Goal: Transaction & Acquisition: Purchase product/service

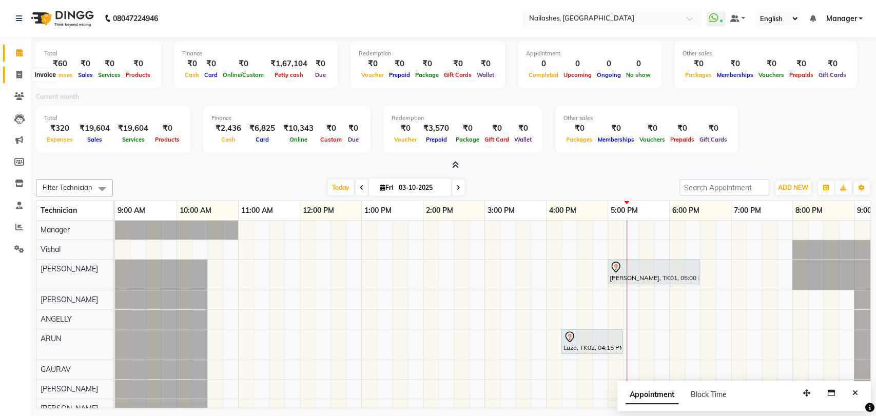
drag, startPoint x: 19, startPoint y: 72, endPoint x: 17, endPoint y: 85, distance: 13.0
click at [19, 72] on icon at bounding box center [19, 75] width 6 height 8
select select "service"
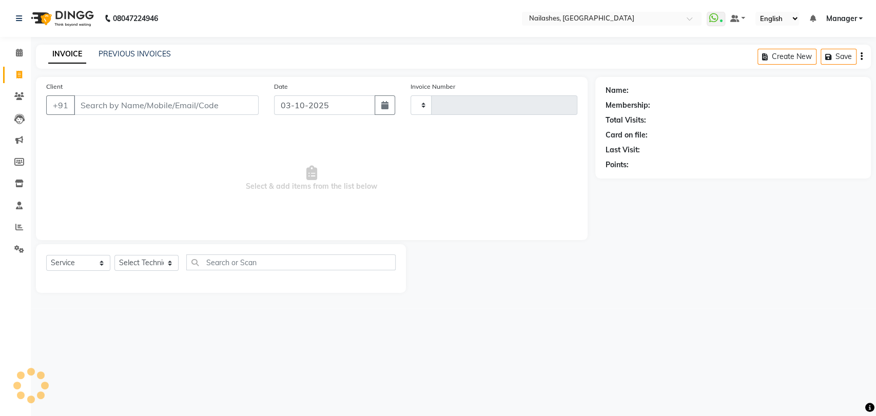
type input "0947"
select select "3667"
click at [167, 260] on select "Select Technician [PERSON_NAME] pid [PERSON_NAME] [PERSON_NAME] Manager [PERSON…" at bounding box center [146, 263] width 64 height 16
select select "91279"
click at [114, 255] on select "Select Technician [PERSON_NAME] pid [PERSON_NAME] [PERSON_NAME] Manager [PERSON…" at bounding box center [146, 263] width 64 height 16
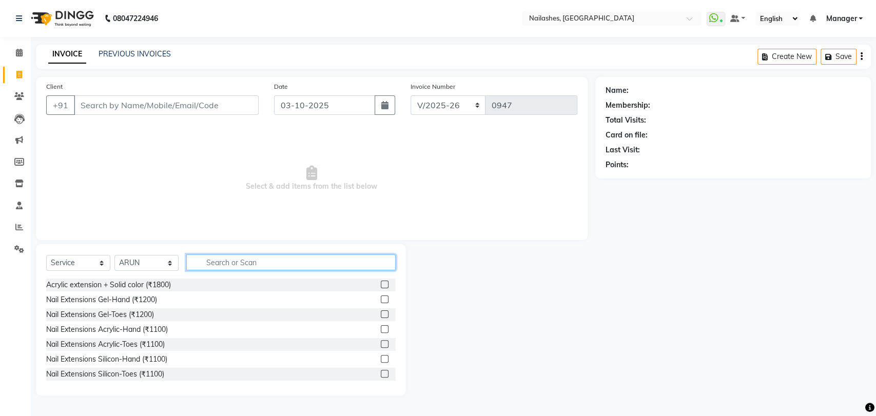
click at [231, 255] on input "text" at bounding box center [290, 263] width 209 height 16
type input "FE"
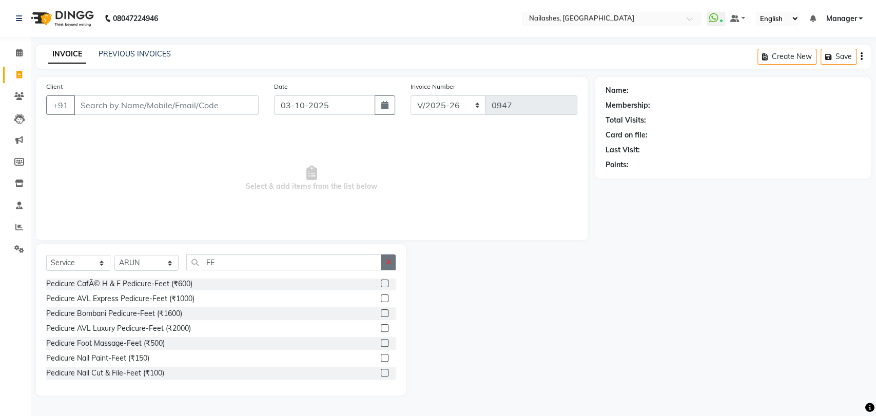
click at [385, 258] on button "button" at bounding box center [388, 263] width 15 height 16
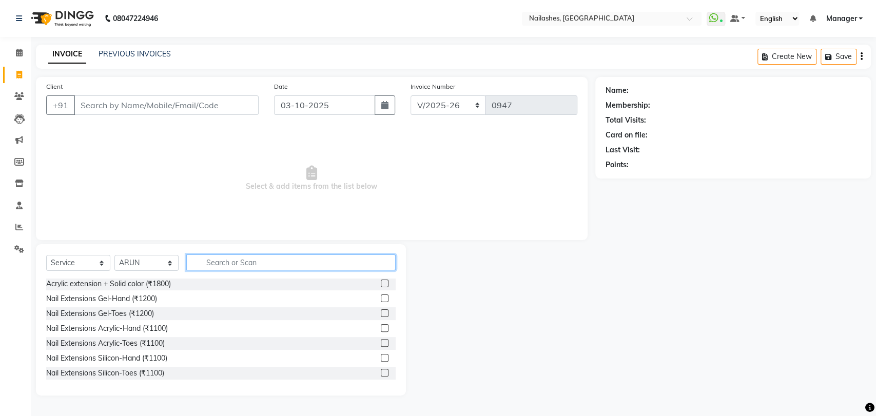
click at [229, 264] on input "text" at bounding box center [290, 263] width 209 height 16
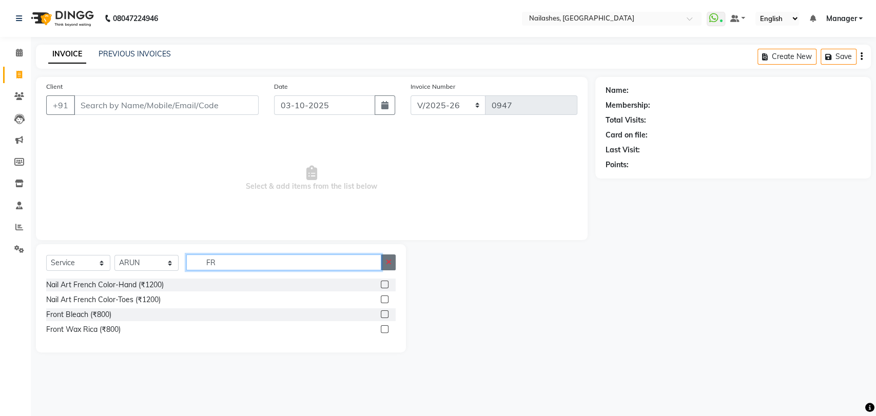
type input "FR"
click at [389, 262] on icon "button" at bounding box center [388, 262] width 6 height 7
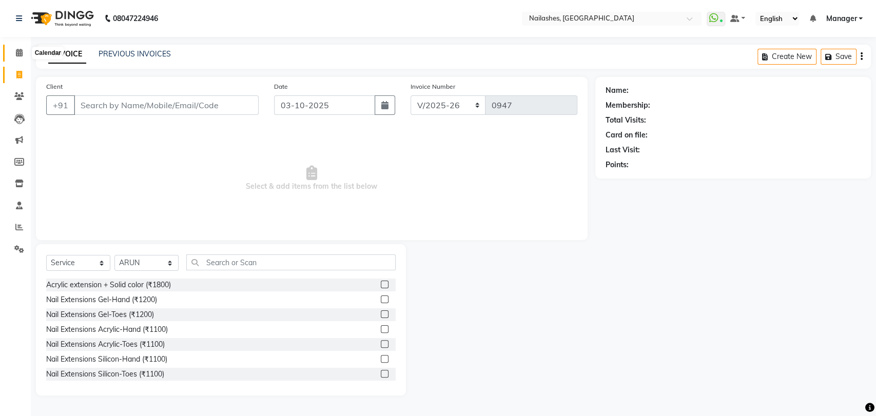
click at [19, 51] on icon at bounding box center [19, 53] width 7 height 8
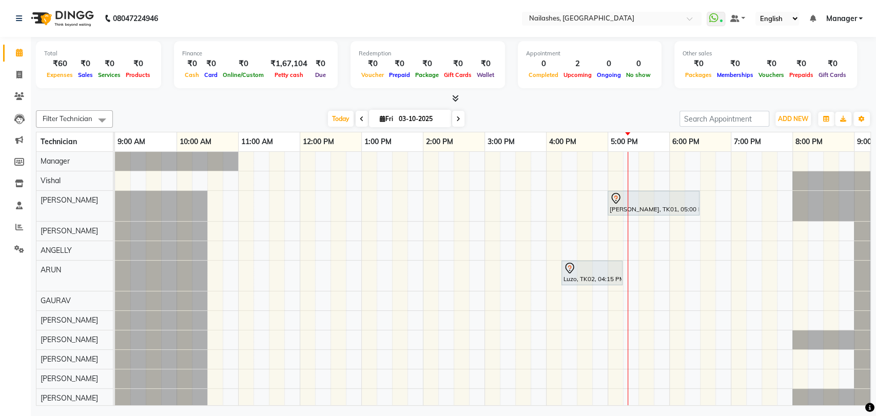
click at [457, 97] on icon at bounding box center [455, 98] width 7 height 8
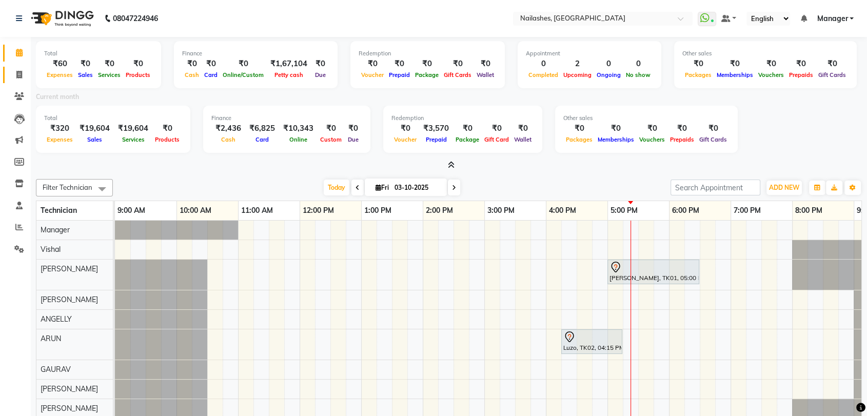
drag, startPoint x: 16, startPoint y: 76, endPoint x: 29, endPoint y: 71, distance: 13.6
click at [16, 76] on icon at bounding box center [19, 75] width 6 height 8
select select "service"
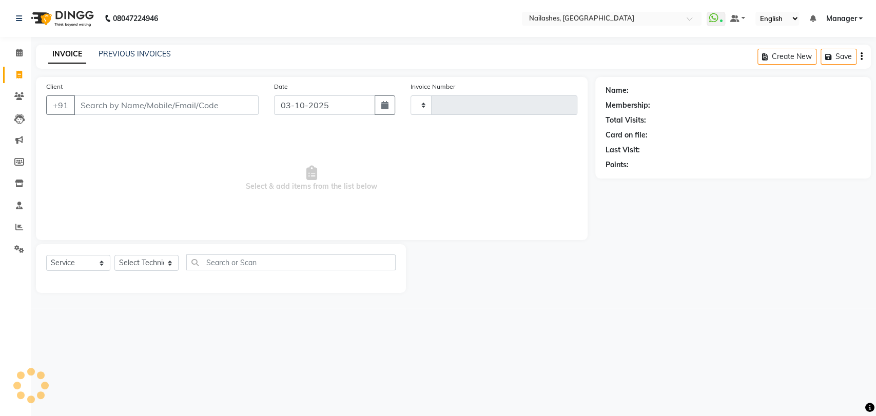
type input "0947"
select select "3667"
click at [171, 261] on select "Select Technician [PERSON_NAME] pid [PERSON_NAME] [PERSON_NAME] Manager [PERSON…" at bounding box center [146, 263] width 64 height 16
select select "82227"
click at [114, 255] on select "Select Technician [PERSON_NAME] pid [PERSON_NAME] [PERSON_NAME] Manager [PERSON…" at bounding box center [146, 263] width 64 height 16
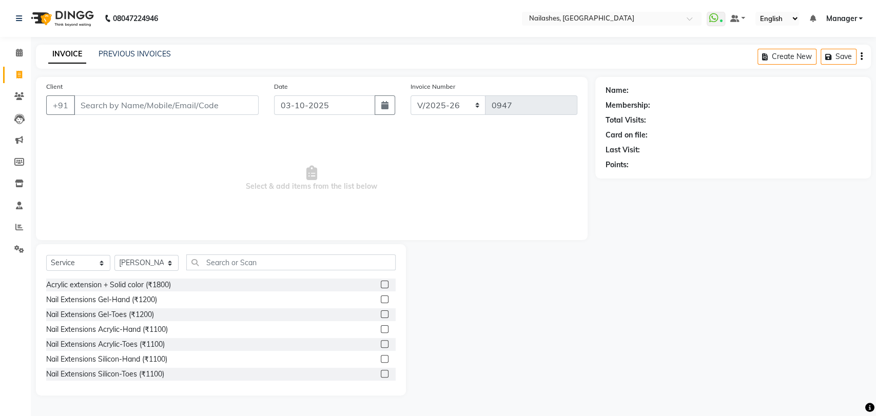
click at [214, 270] on div "Select Service Product Membership Package Voucher Prepaid Gift Card Select Tech…" at bounding box center [220, 267] width 349 height 24
click at [227, 258] on input "text" at bounding box center [290, 263] width 209 height 16
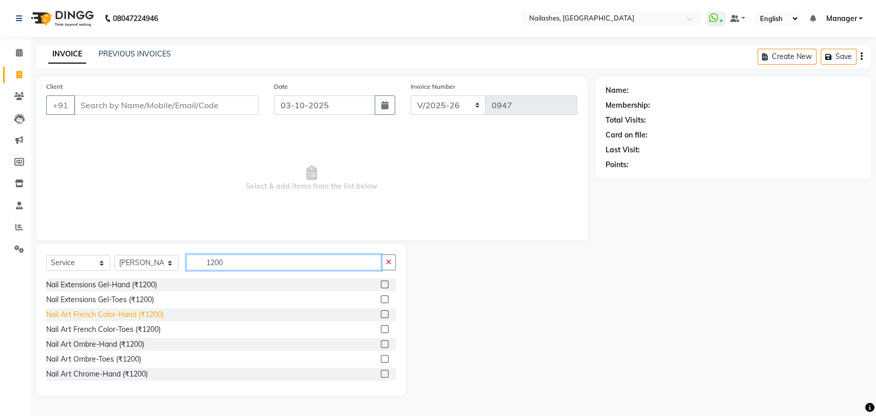
type input "1200"
click at [126, 312] on div "Nail Art French Color-Hand (₹1200)" at bounding box center [105, 314] width 118 height 11
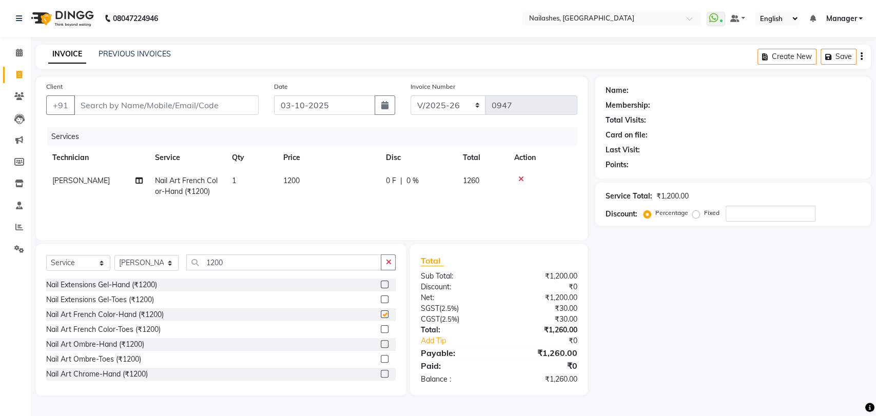
checkbox input "false"
click at [398, 268] on div "Select Service Product Membership Package Voucher Prepaid Gift Card Select Tech…" at bounding box center [221, 319] width 370 height 151
click at [390, 259] on icon "button" at bounding box center [388, 262] width 6 height 7
click at [286, 181] on span "1200" at bounding box center [291, 180] width 16 height 9
select select "82227"
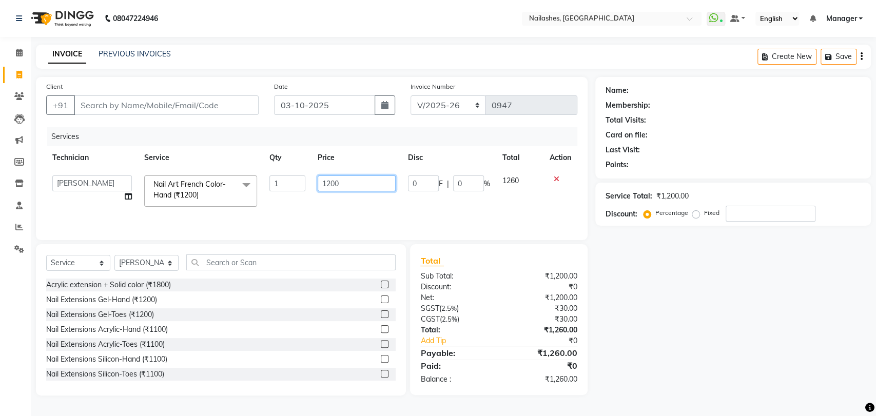
click at [329, 184] on input "1200" at bounding box center [357, 183] width 79 height 16
click at [348, 184] on input "1200" at bounding box center [357, 183] width 79 height 16
type input "1300"
click at [321, 210] on div "Services Technician Service Qty Price Disc Total Action [PERSON_NAME] pid [PERS…" at bounding box center [311, 178] width 531 height 103
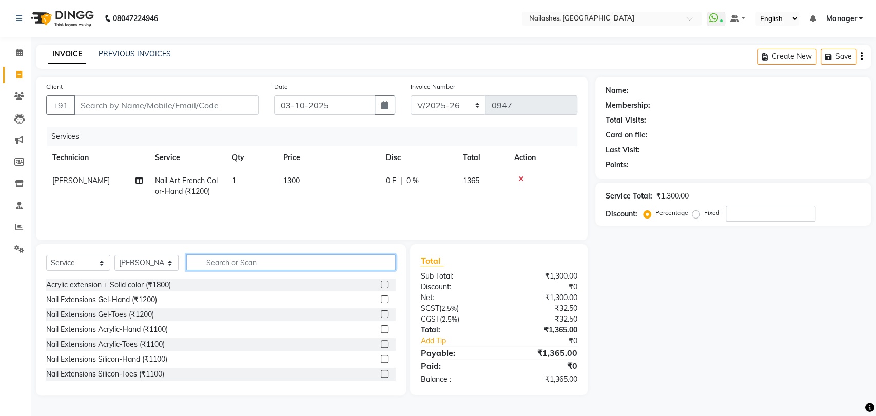
click at [234, 255] on input "text" at bounding box center [290, 263] width 209 height 16
type input "ART"
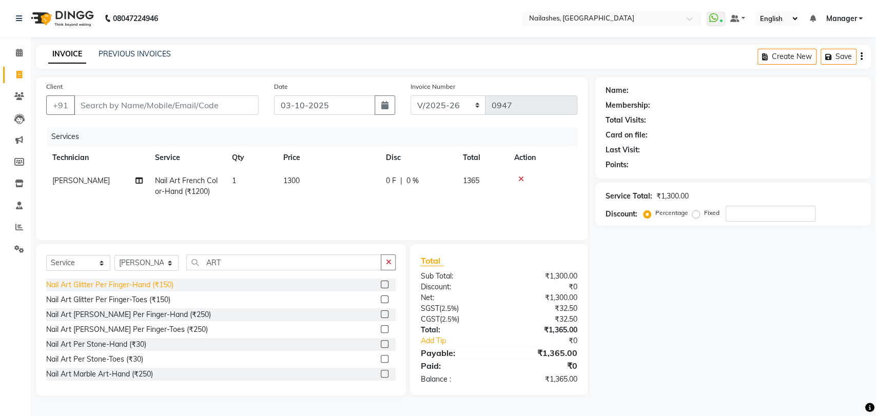
click at [112, 283] on div "Nail Art Glitter Per Finger-Hand (₹150)" at bounding box center [109, 285] width 127 height 11
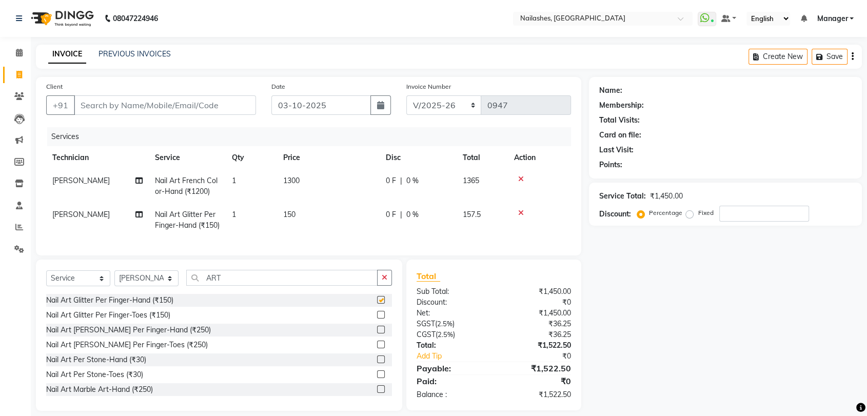
checkbox input "false"
click at [236, 212] on span "1" at bounding box center [234, 214] width 4 height 9
select select "82227"
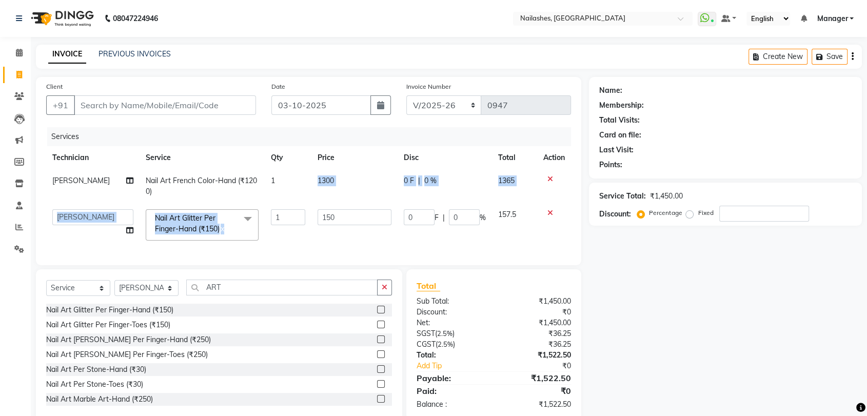
click at [296, 204] on tbody "[PERSON_NAME] Nail Art French Color-Hand (₹1200) 1 1300 0 F | 0 % 1365 [PERSON_…" at bounding box center [308, 207] width 525 height 77
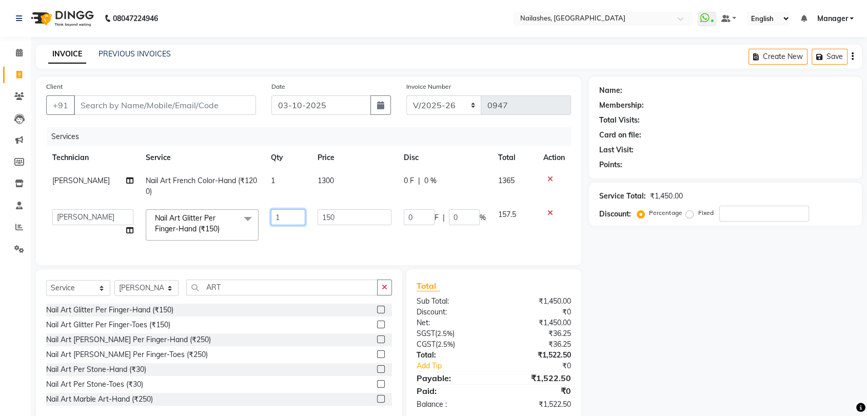
click at [281, 213] on input "1" at bounding box center [288, 217] width 34 height 16
type input "2"
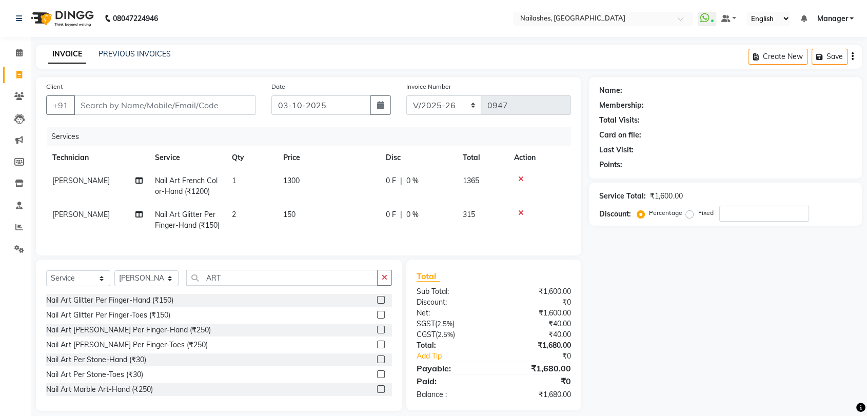
click at [282, 232] on tr "[PERSON_NAME] Nail Art Glitter Per Finger-Hand (₹150) 2 150 0 F | 0 % 315" at bounding box center [308, 220] width 525 height 34
click at [386, 286] on button "button" at bounding box center [384, 278] width 15 height 16
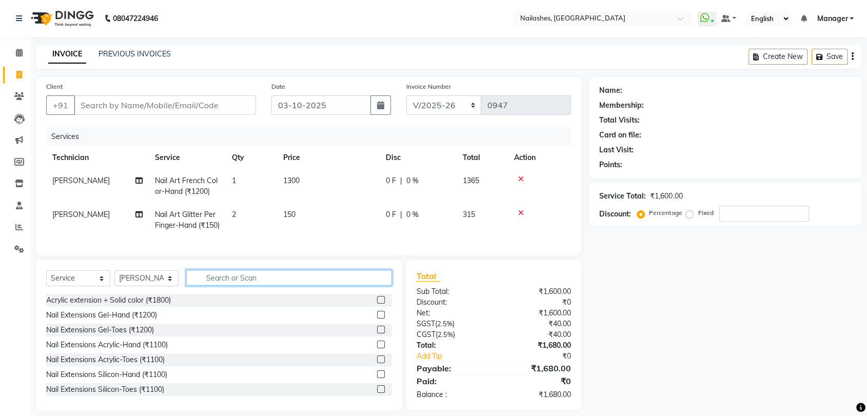
click at [208, 286] on input "text" at bounding box center [289, 278] width 206 height 16
type input "120"
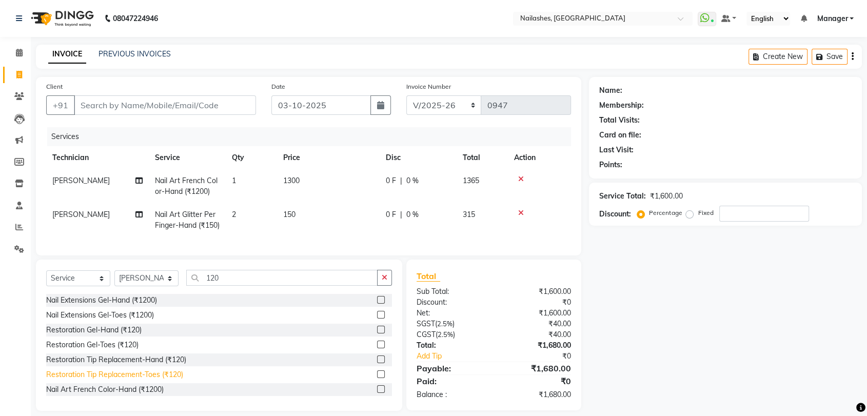
click at [132, 380] on div "Restoration Tip Replacement-Toes (₹120)" at bounding box center [114, 374] width 137 height 11
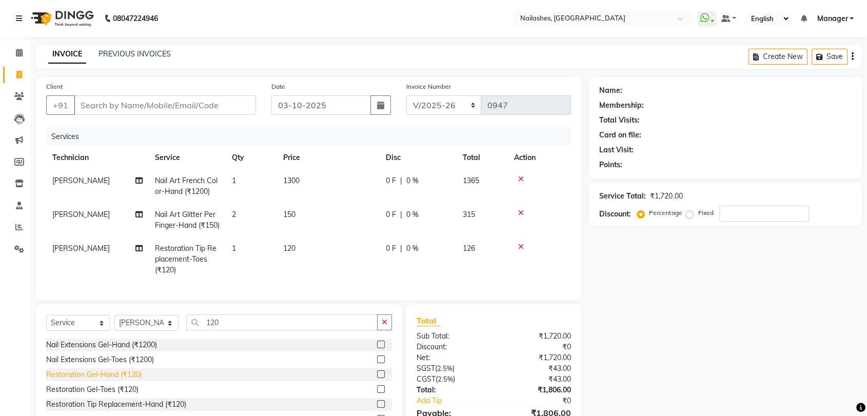
checkbox input "false"
click at [386, 326] on icon "button" at bounding box center [385, 322] width 6 height 7
click at [118, 102] on input "Client" at bounding box center [165, 104] width 182 height 19
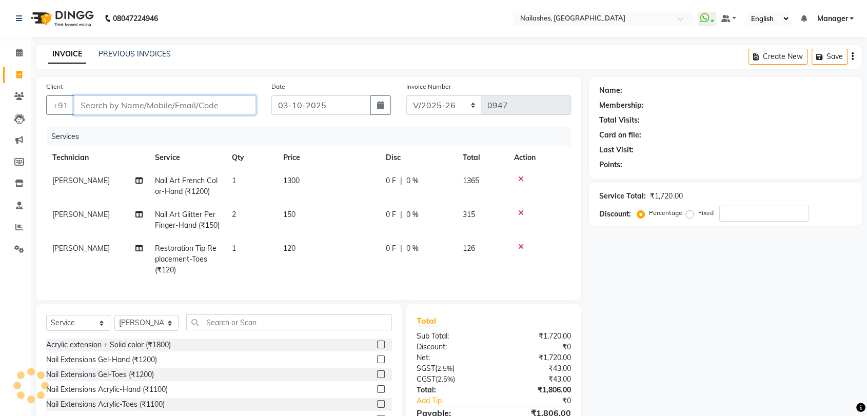
type input "8"
type input "0"
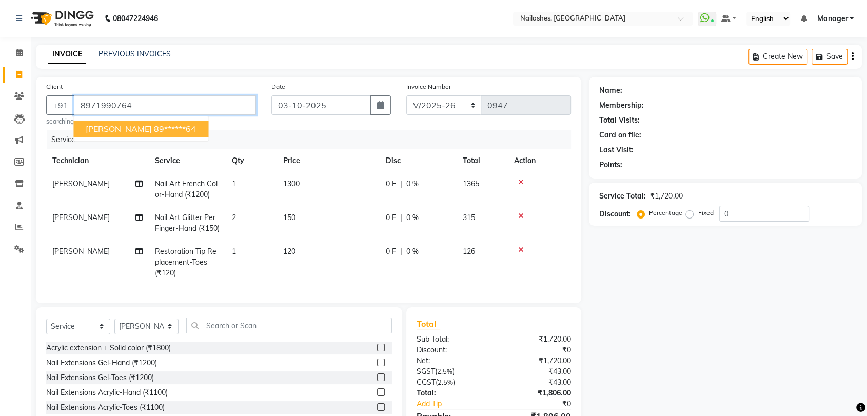
type input "8971990764"
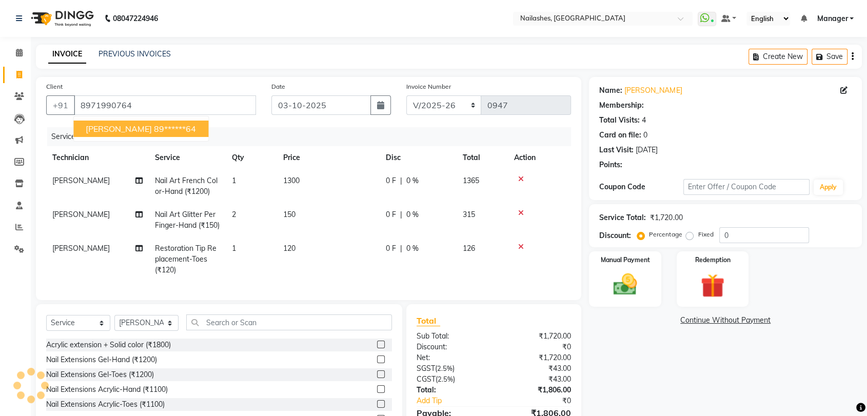
select select "1: Object"
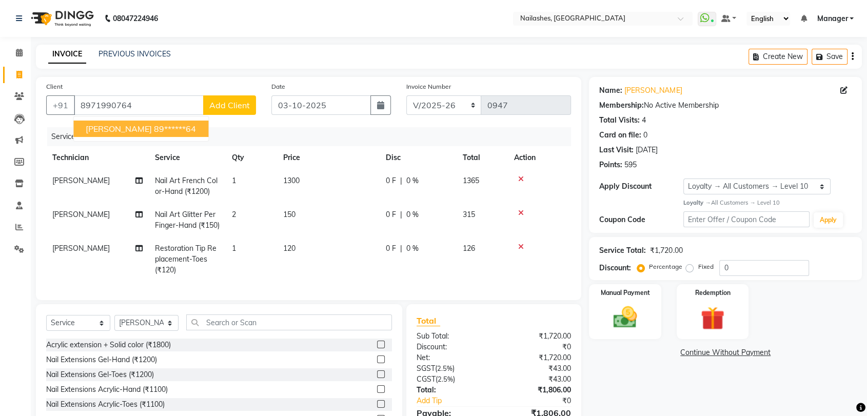
click at [154, 124] on ngb-highlight "89******64" at bounding box center [175, 129] width 42 height 10
type input "89******64"
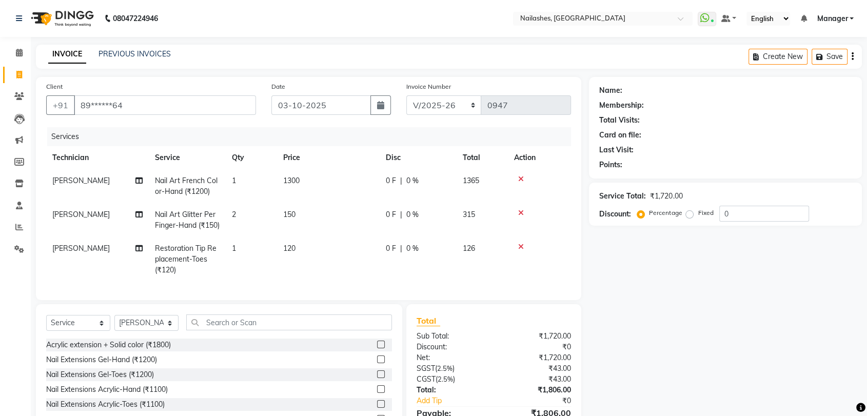
select select "1: Object"
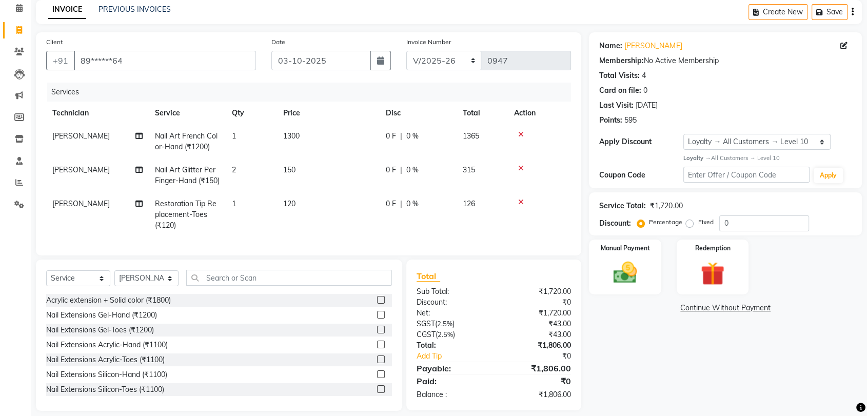
scroll to position [74, 0]
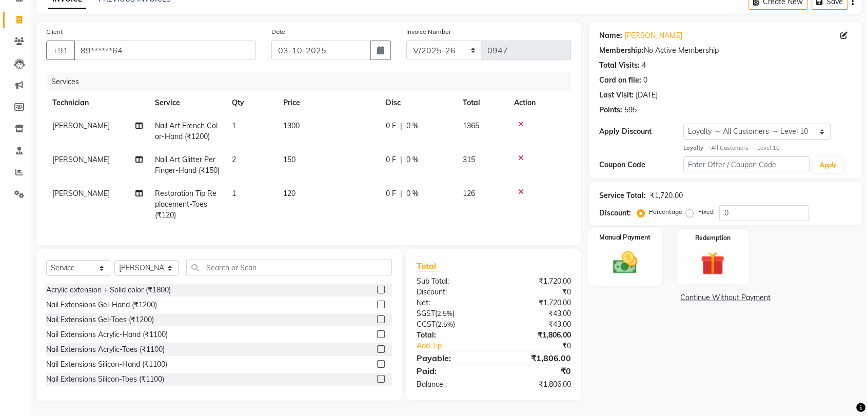
click at [624, 248] on img at bounding box center [625, 262] width 40 height 29
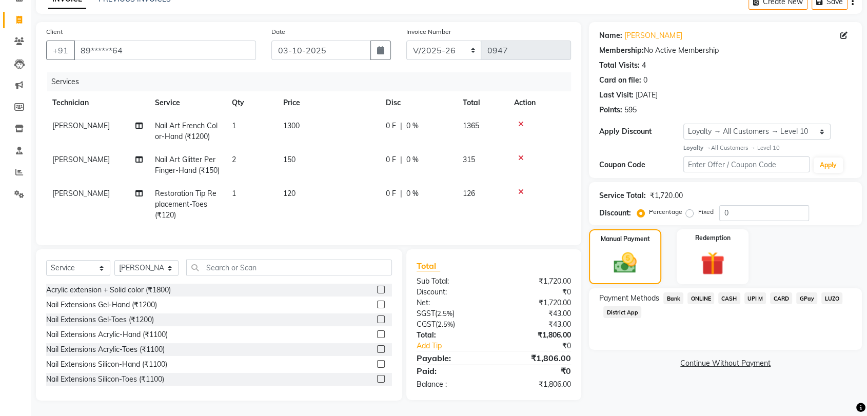
click at [701, 292] on span "ONLINE" at bounding box center [701, 298] width 27 height 12
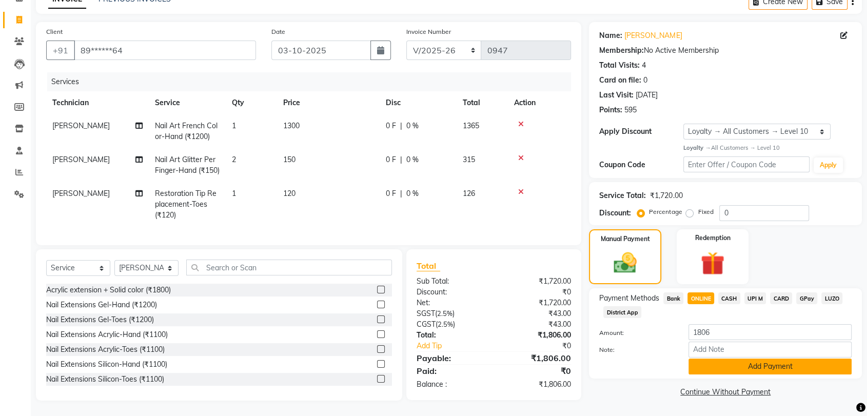
click at [760, 359] on button "Add Payment" at bounding box center [770, 367] width 163 height 16
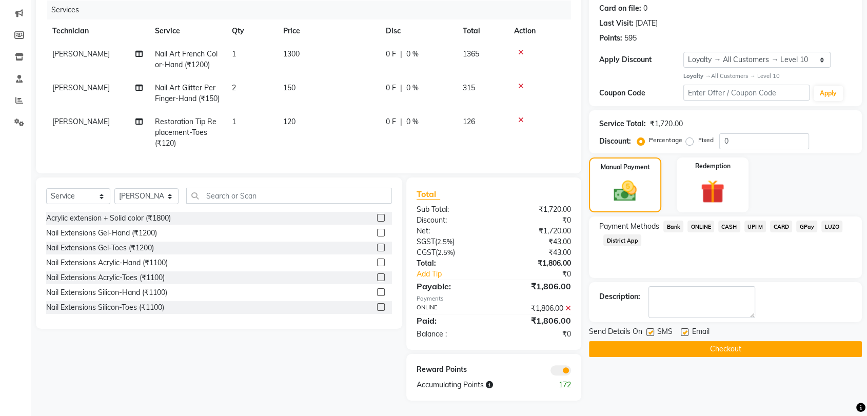
scroll to position [146, 0]
click at [702, 341] on button "Checkout" at bounding box center [725, 349] width 273 height 16
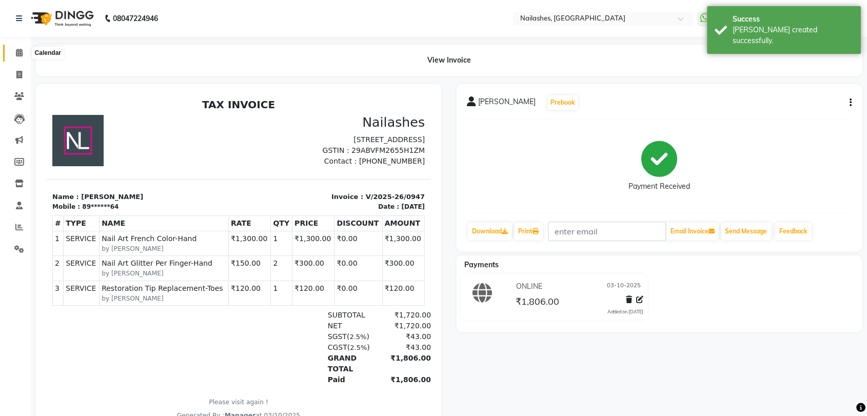
click at [21, 50] on icon at bounding box center [19, 53] width 7 height 8
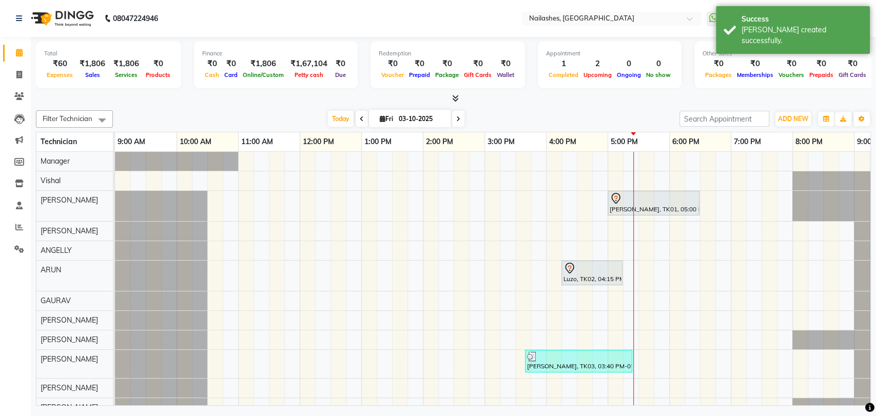
click at [453, 95] on icon at bounding box center [455, 98] width 7 height 8
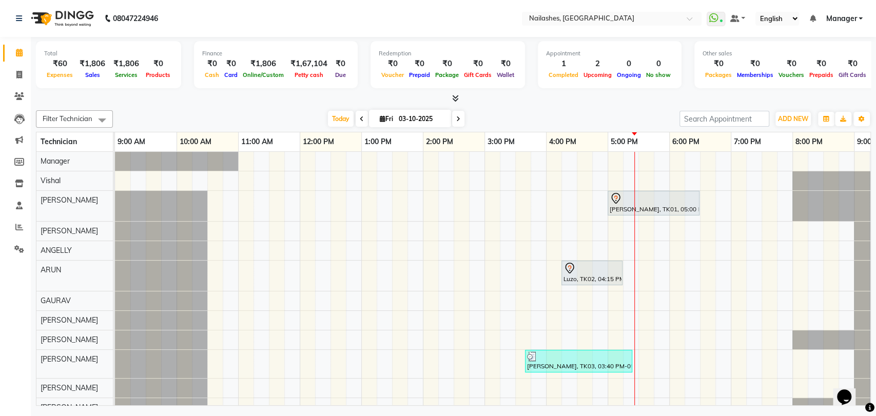
click at [456, 100] on icon at bounding box center [455, 98] width 7 height 8
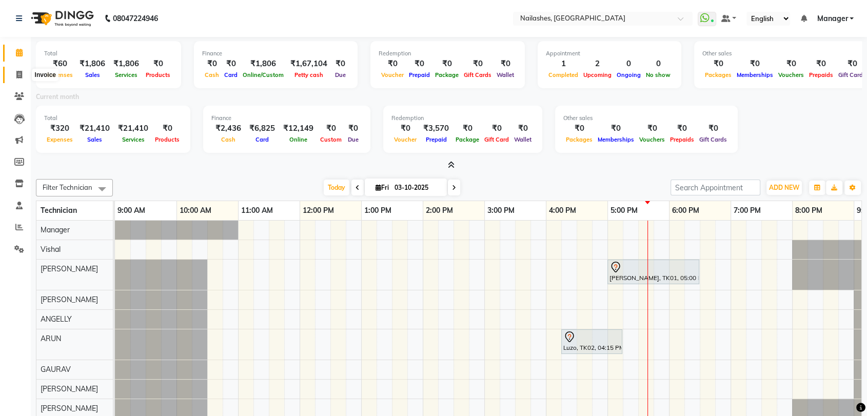
drag, startPoint x: 15, startPoint y: 71, endPoint x: 23, endPoint y: 73, distance: 7.3
click at [16, 71] on span at bounding box center [19, 75] width 18 height 12
select select "service"
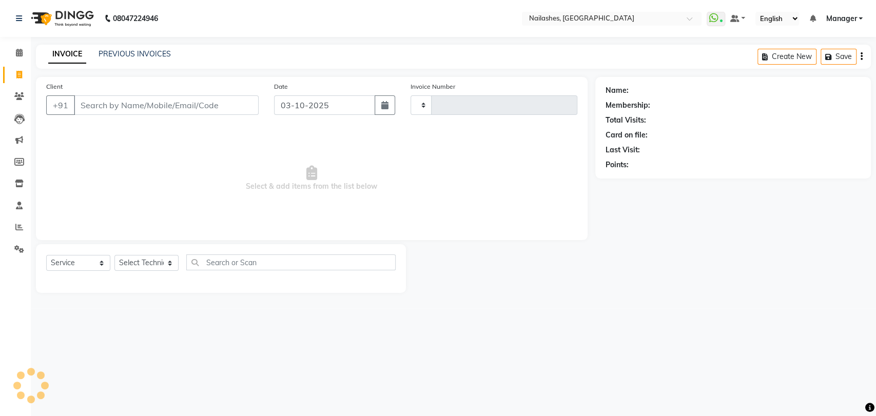
type input "0948"
select select "3667"
click at [170, 261] on select "Select Technician [PERSON_NAME] pid [PERSON_NAME] [PERSON_NAME] Manager [PERSON…" at bounding box center [146, 263] width 64 height 16
select select "17681"
click at [114, 255] on select "Select Technician [PERSON_NAME] pid [PERSON_NAME] [PERSON_NAME] Manager [PERSON…" at bounding box center [146, 263] width 64 height 16
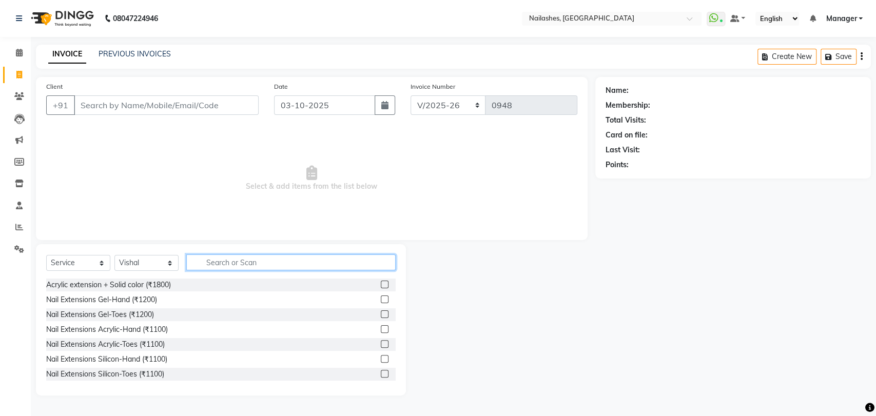
drag, startPoint x: 233, startPoint y: 262, endPoint x: 224, endPoint y: 258, distance: 10.3
click at [233, 262] on input "text" at bounding box center [290, 263] width 209 height 16
type input "1100"
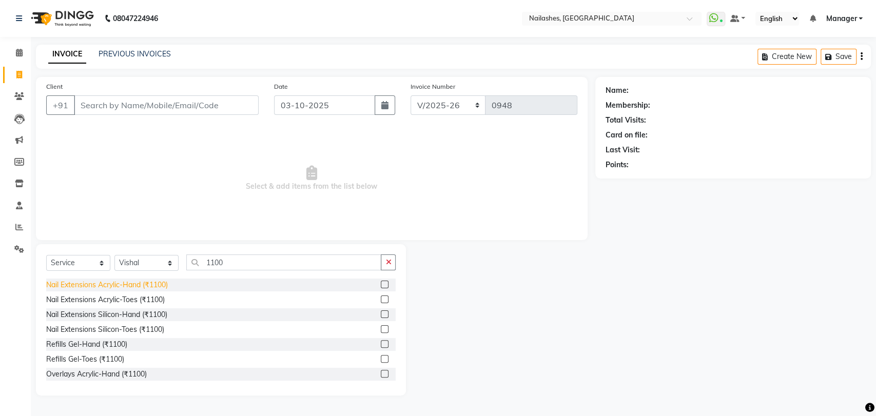
click at [138, 284] on div "Nail Extensions Acrylic-Hand (₹1100)" at bounding box center [107, 285] width 122 height 11
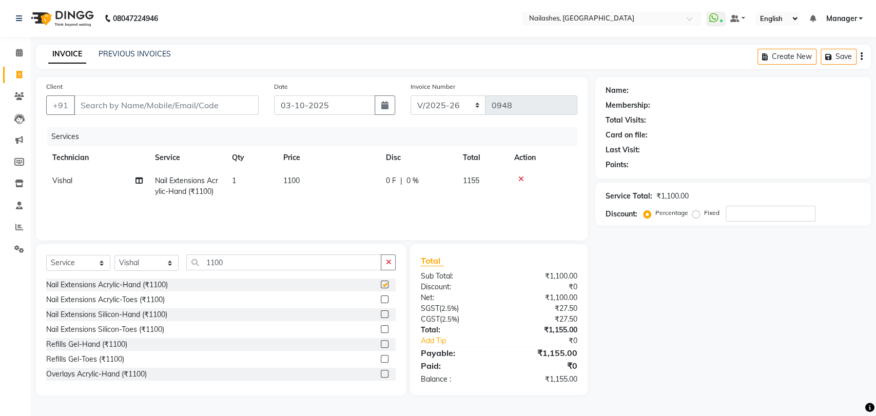
checkbox input "false"
click at [388, 259] on icon "button" at bounding box center [388, 262] width 6 height 7
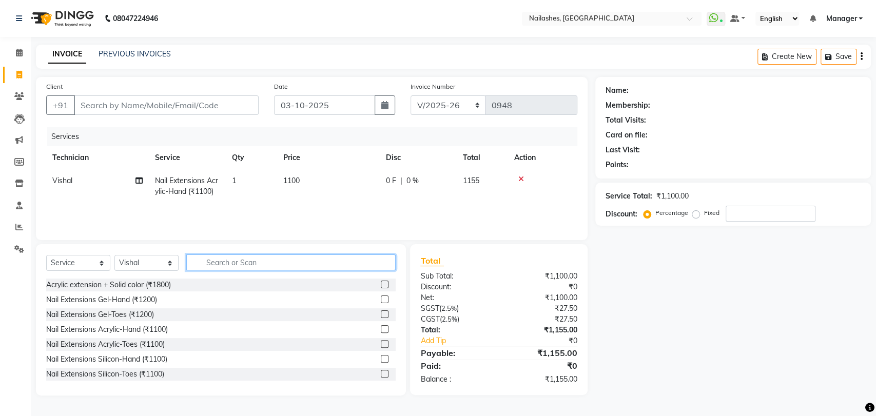
click at [237, 262] on input "text" at bounding box center [290, 263] width 209 height 16
type input "1200"
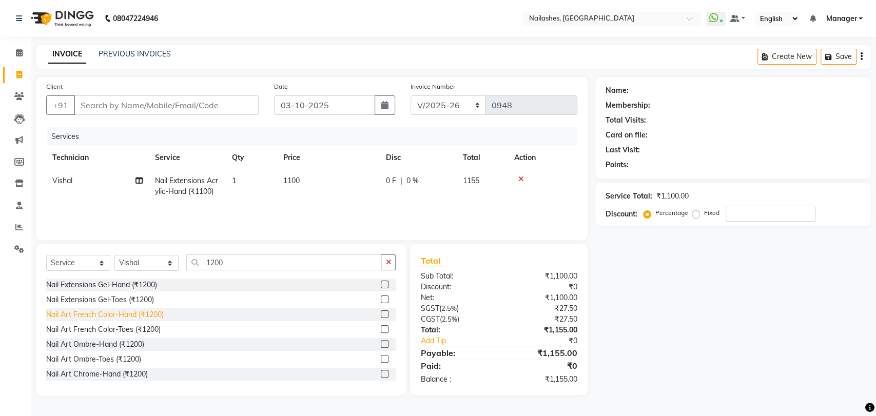
click at [114, 314] on div "Nail Art French Color-Hand (₹1200)" at bounding box center [105, 314] width 118 height 11
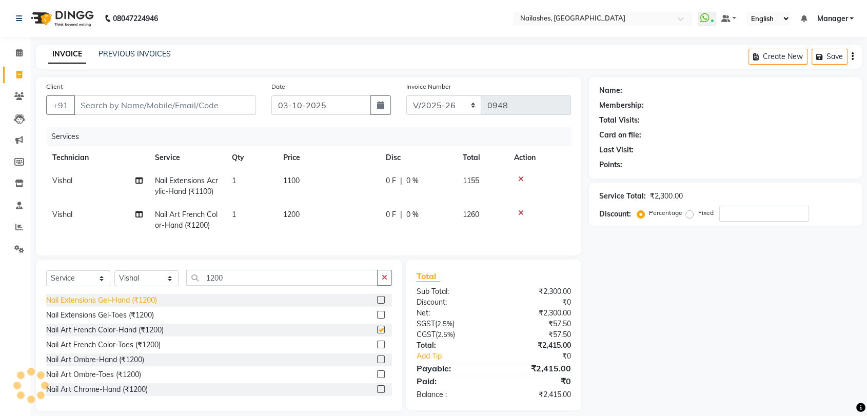
checkbox input "false"
click at [386, 281] on icon "button" at bounding box center [385, 277] width 6 height 7
click at [299, 214] on span "1200" at bounding box center [291, 214] width 16 height 9
select select "17681"
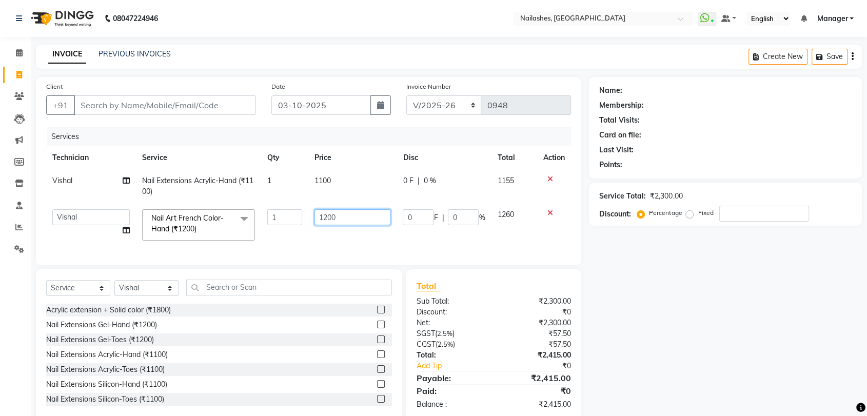
click at [351, 223] on input "1200" at bounding box center [353, 217] width 76 height 16
type input "1300"
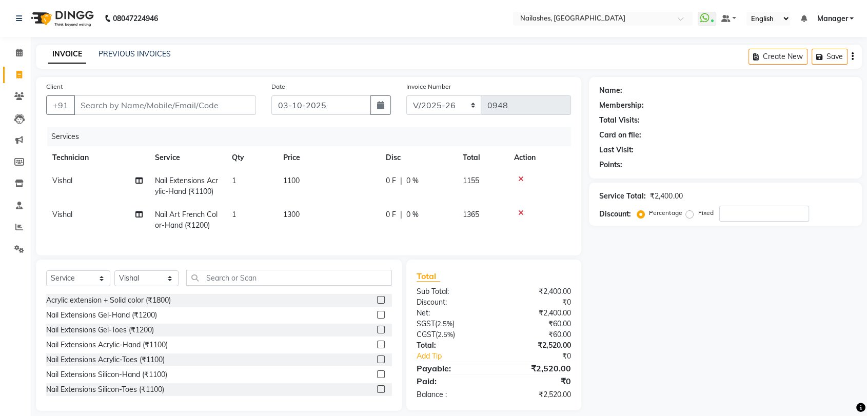
click at [316, 237] on div "Services Technician Service Qty Price Disc Total Action Vishal Nail Extensions …" at bounding box center [308, 186] width 525 height 118
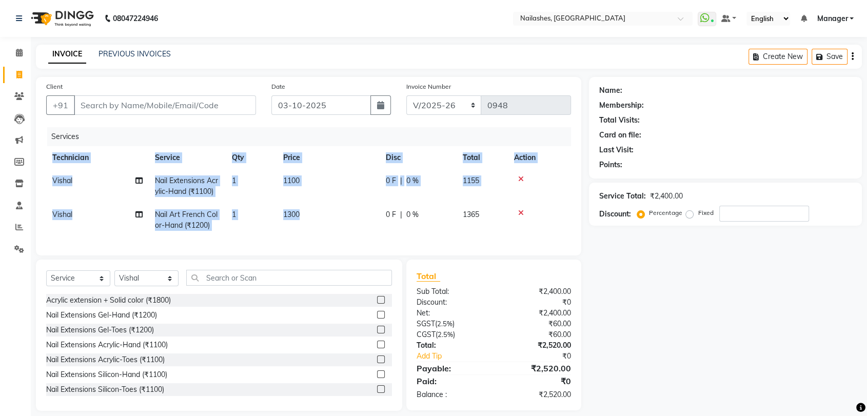
drag, startPoint x: 334, startPoint y: 207, endPoint x: 368, endPoint y: 207, distance: 34.9
click at [334, 207] on td "1300" at bounding box center [328, 220] width 103 height 34
select select "17681"
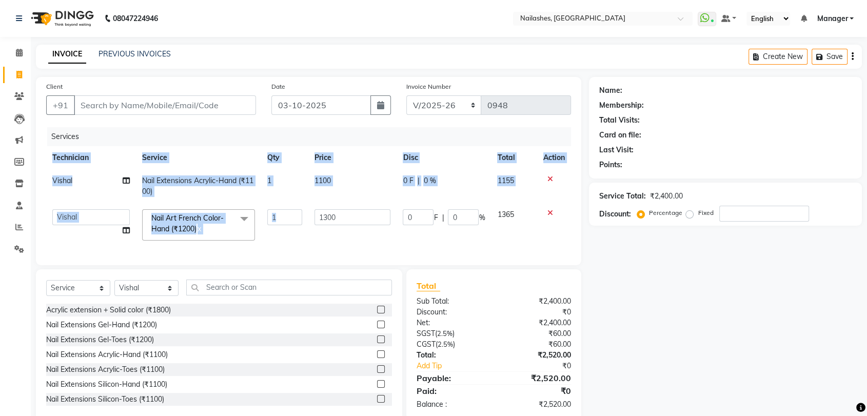
click at [361, 247] on div "Services Technician Service Qty Price Disc Total Action Vishal Nail Extensions …" at bounding box center [308, 191] width 525 height 128
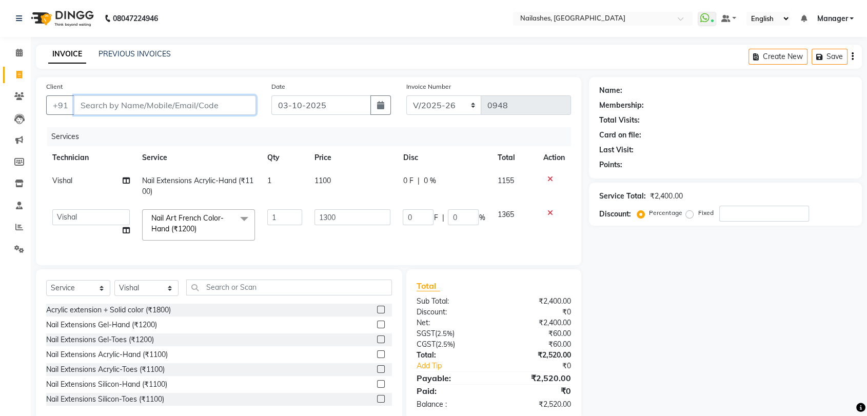
click at [133, 96] on input "Client" at bounding box center [165, 104] width 182 height 19
type input "7"
type input "0"
type input "7559126657"
click at [228, 104] on span "Add Client" at bounding box center [229, 105] width 41 height 10
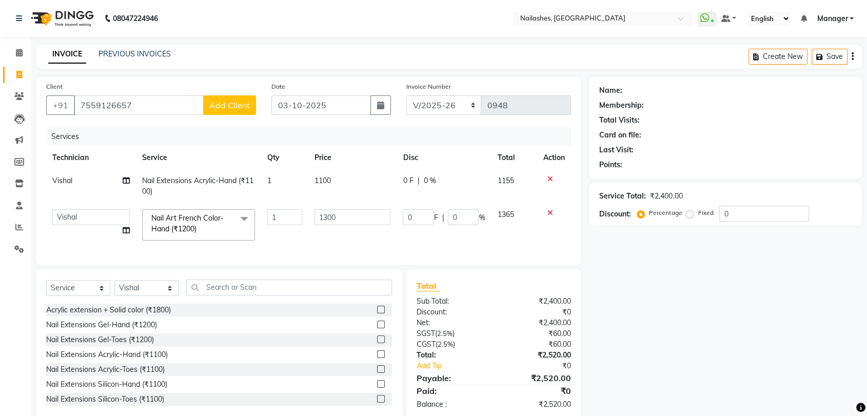
select select "21"
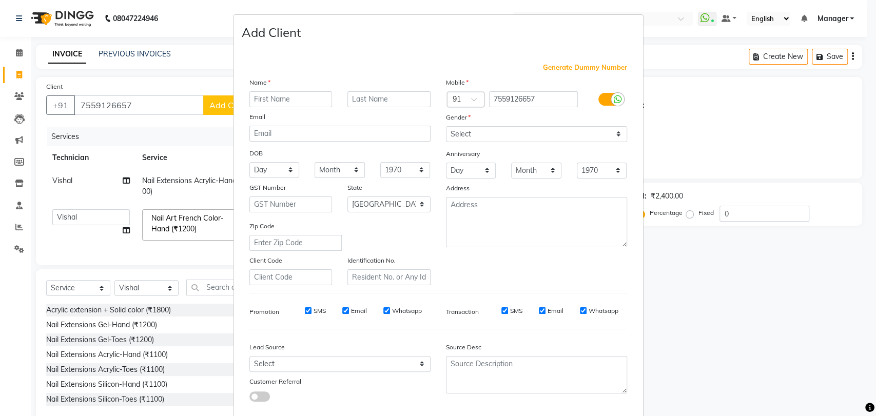
click at [276, 99] on input "text" at bounding box center [290, 99] width 83 height 16
type input "VRUNDALI"
click at [612, 129] on select "Select Male Female Other Prefer Not To Say" at bounding box center [536, 134] width 181 height 16
select select "female"
click at [446, 126] on select "Select Male Female Other Prefer Not To Say" at bounding box center [536, 134] width 181 height 16
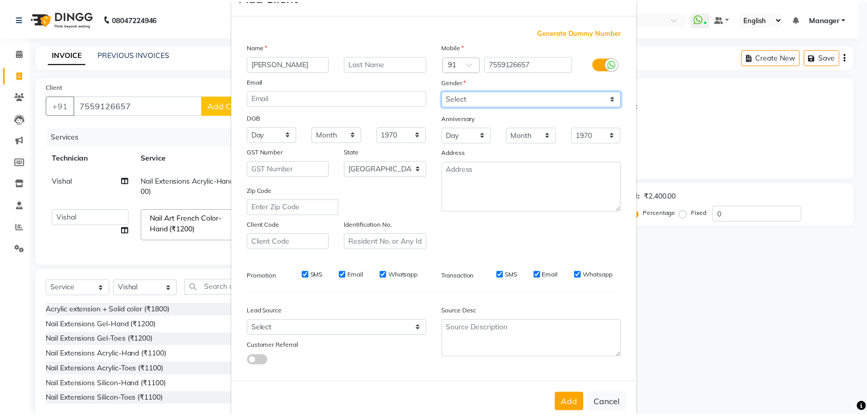
scroll to position [55, 0]
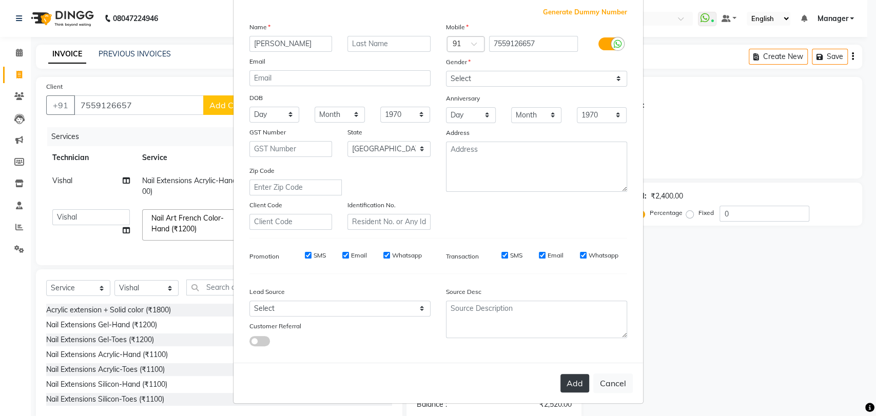
click at [571, 382] on button "Add" at bounding box center [574, 383] width 29 height 18
type input "75******57"
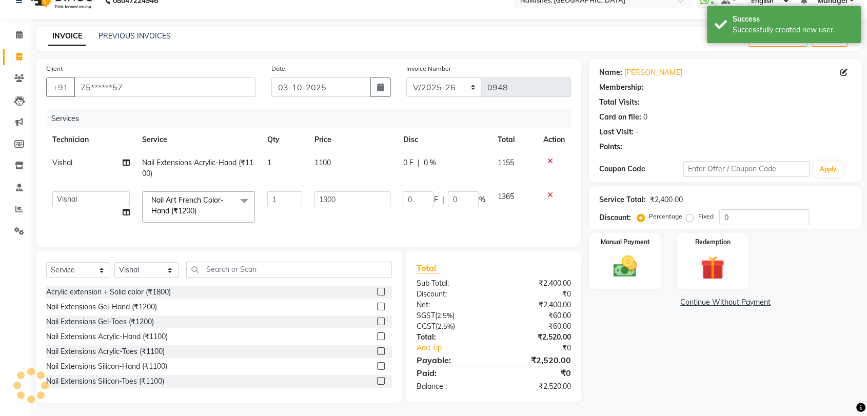
select select "1: Object"
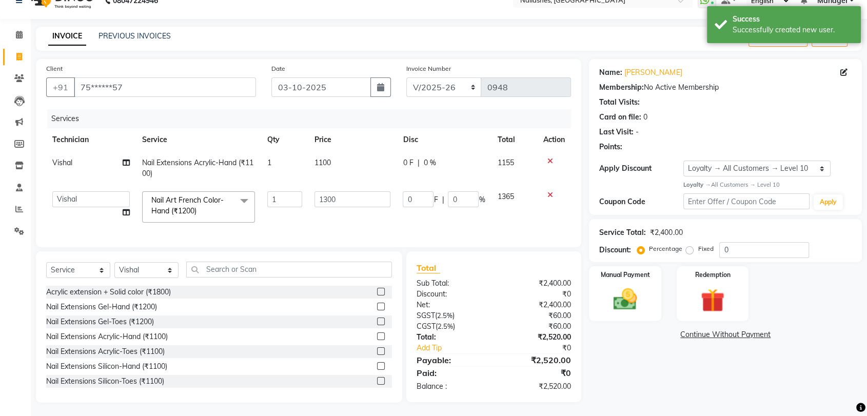
scroll to position [28, 0]
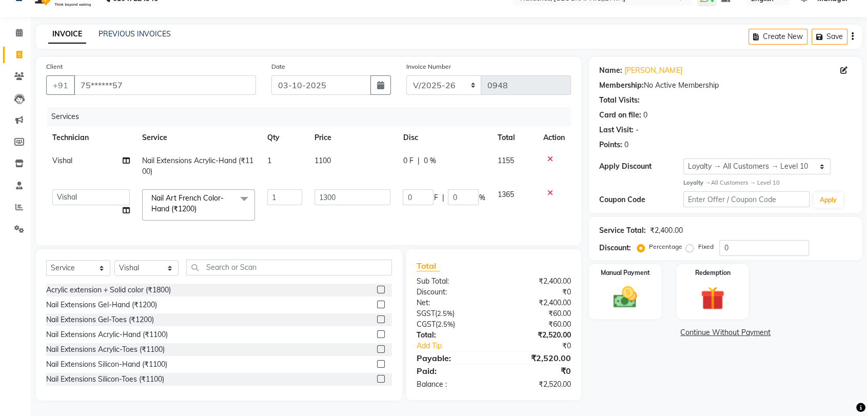
click at [552, 189] on icon at bounding box center [551, 192] width 6 height 7
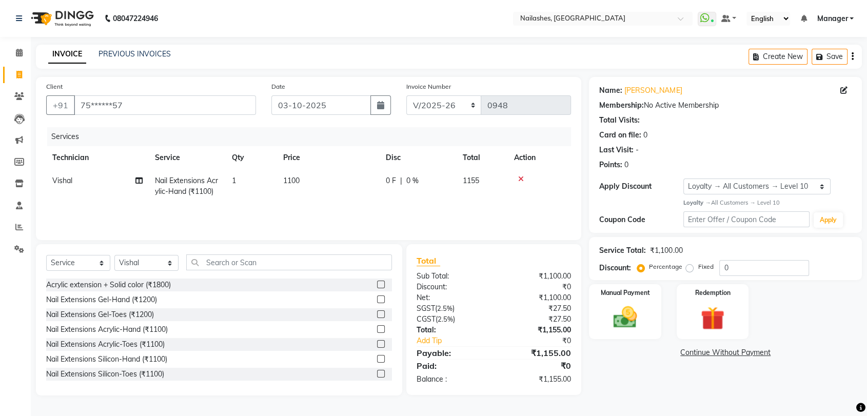
scroll to position [0, 0]
drag, startPoint x: 238, startPoint y: 263, endPoint x: 240, endPoint y: 235, distance: 27.8
click at [238, 260] on input "text" at bounding box center [290, 263] width 209 height 16
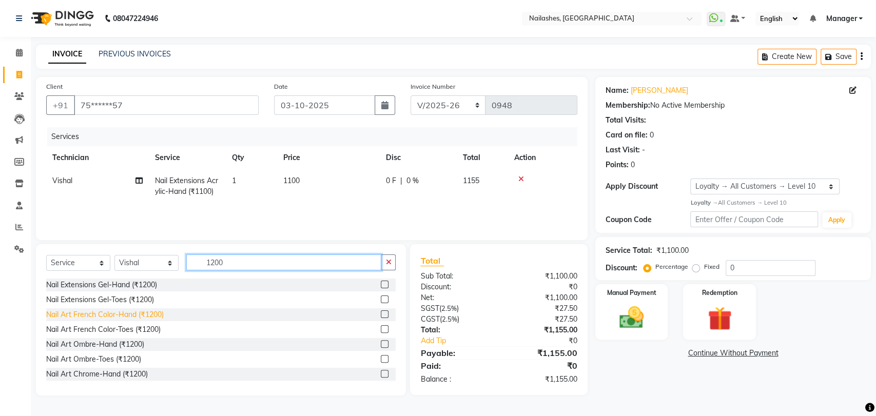
type input "1200"
click at [84, 314] on div "Nail Art French Color-Hand (₹1200)" at bounding box center [105, 314] width 118 height 11
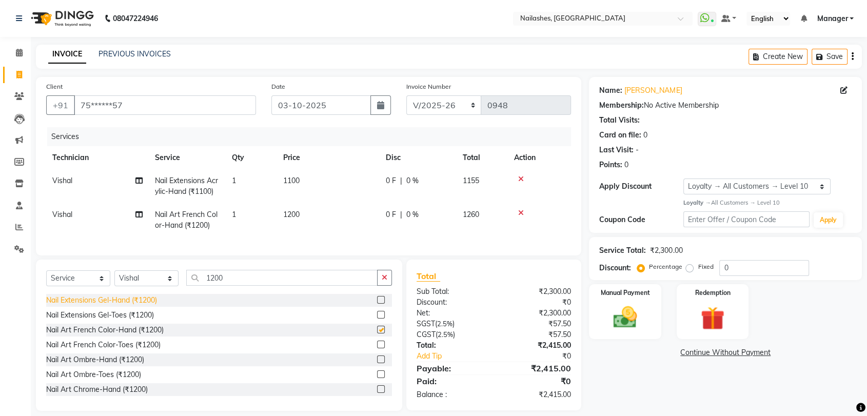
checkbox input "false"
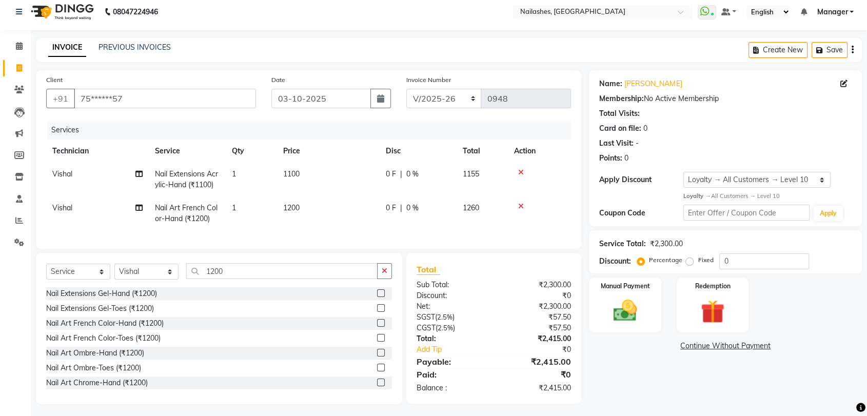
scroll to position [18, 0]
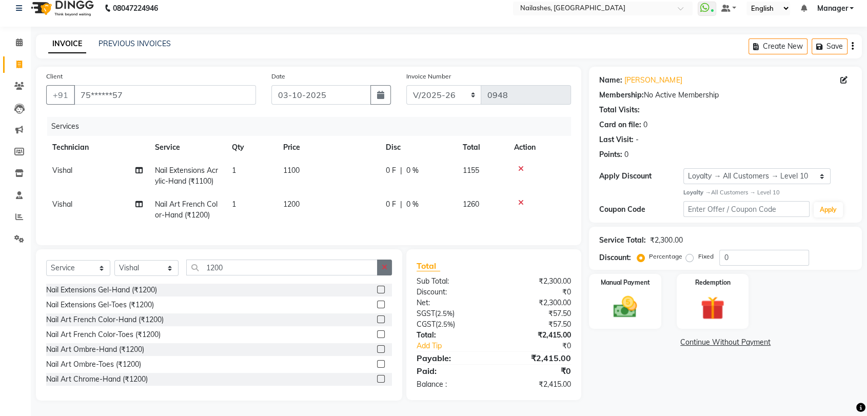
click at [385, 264] on icon "button" at bounding box center [385, 267] width 6 height 7
click at [621, 296] on img at bounding box center [625, 307] width 40 height 29
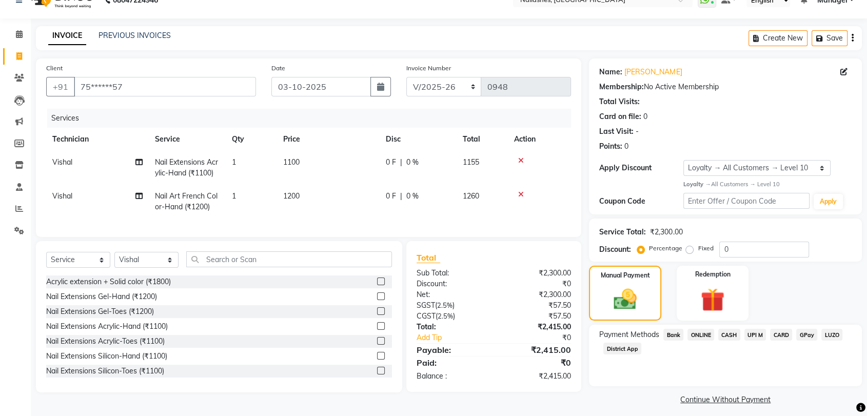
click at [702, 334] on span "ONLINE" at bounding box center [701, 335] width 27 height 12
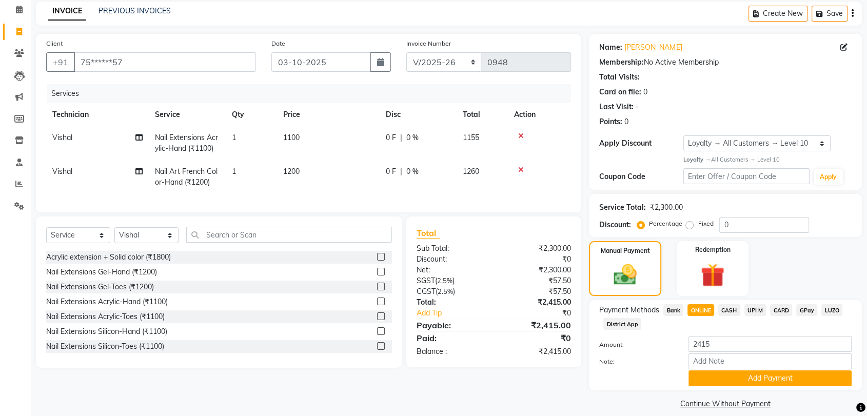
scroll to position [53, 0]
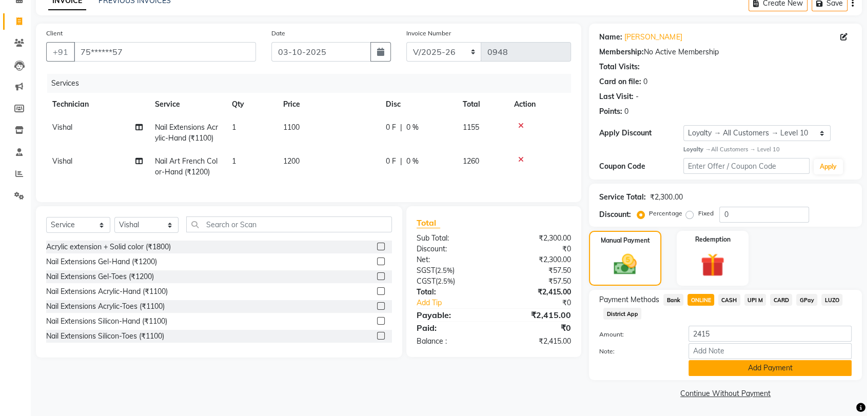
click at [768, 366] on button "Add Payment" at bounding box center [770, 368] width 163 height 16
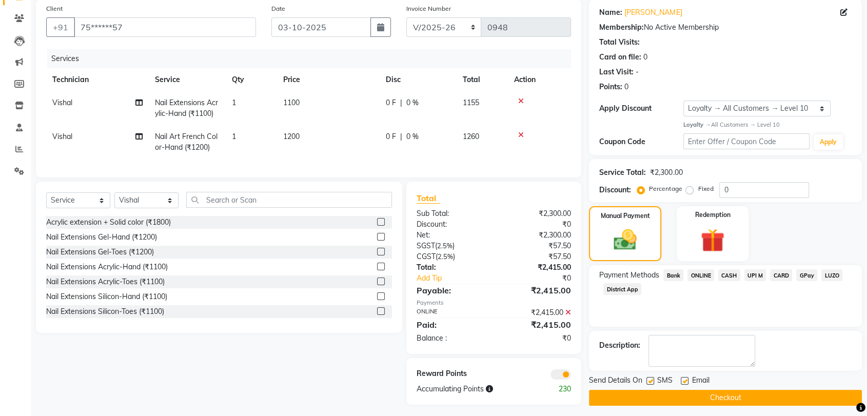
scroll to position [90, 0]
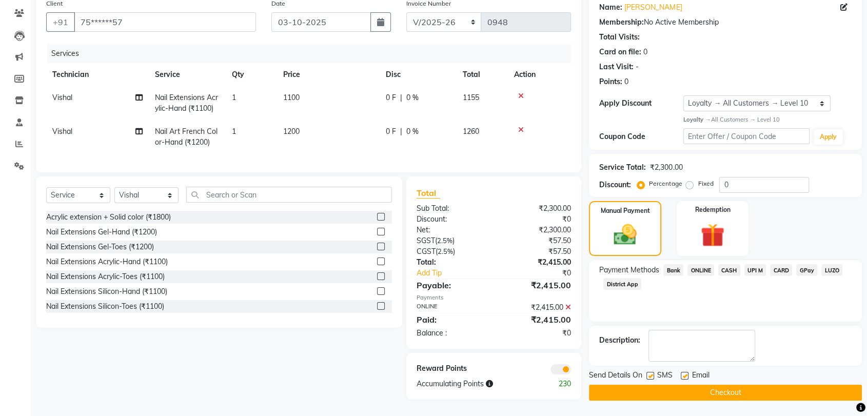
click at [722, 385] on button "Checkout" at bounding box center [725, 393] width 273 height 16
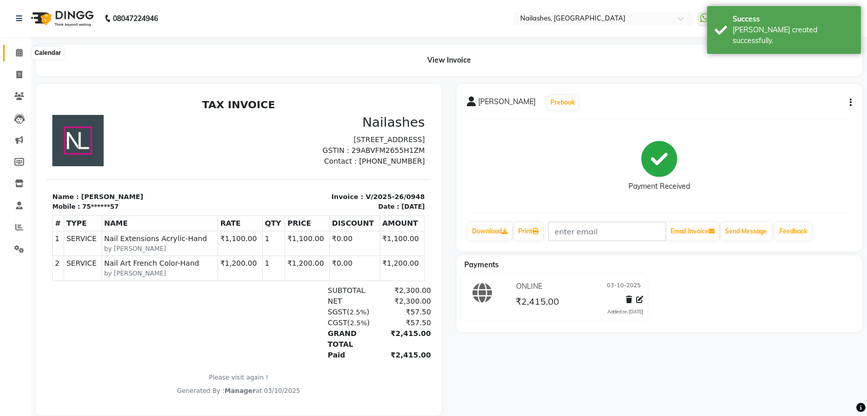
click at [20, 52] on icon at bounding box center [19, 53] width 7 height 8
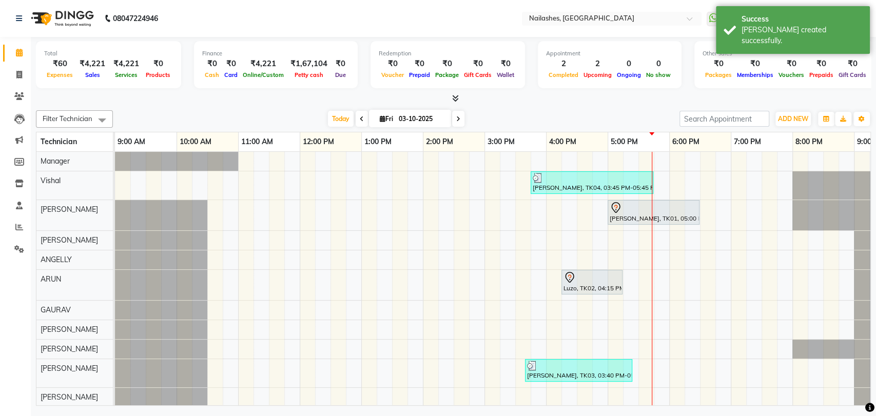
click at [450, 95] on span at bounding box center [453, 98] width 11 height 11
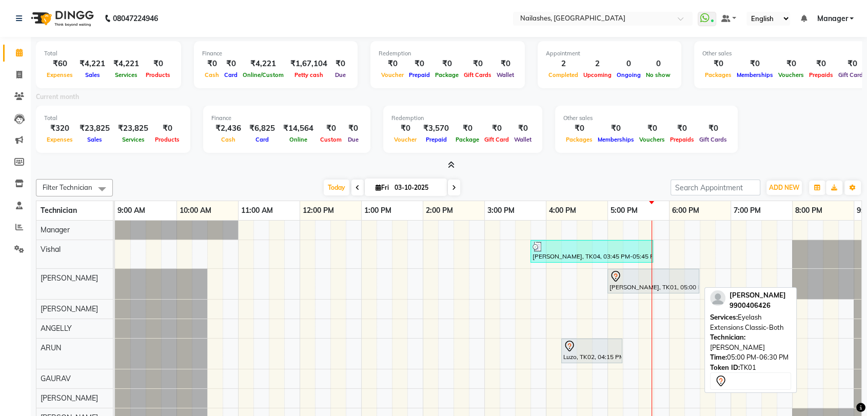
click at [672, 283] on div "[PERSON_NAME], TK01, 05:00 PM-06:30 PM, Eyelash Extensions Classic-Both" at bounding box center [654, 281] width 90 height 22
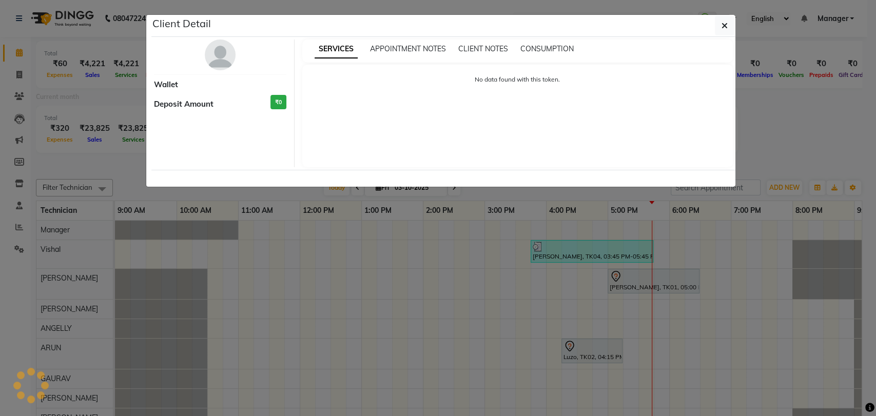
select select "7"
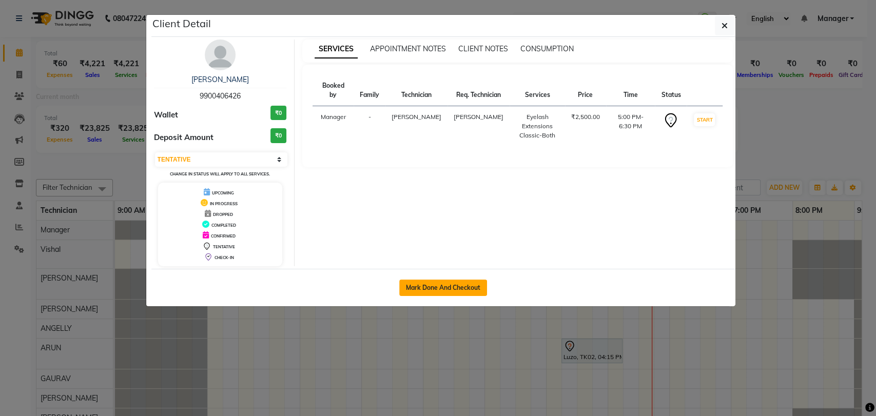
click at [440, 283] on button "Mark Done And Checkout" at bounding box center [443, 288] width 88 height 16
select select "service"
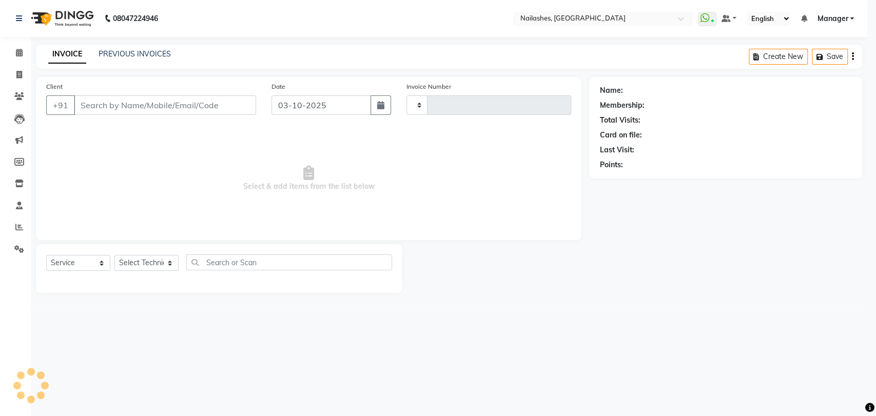
type input "0949"
select select "3667"
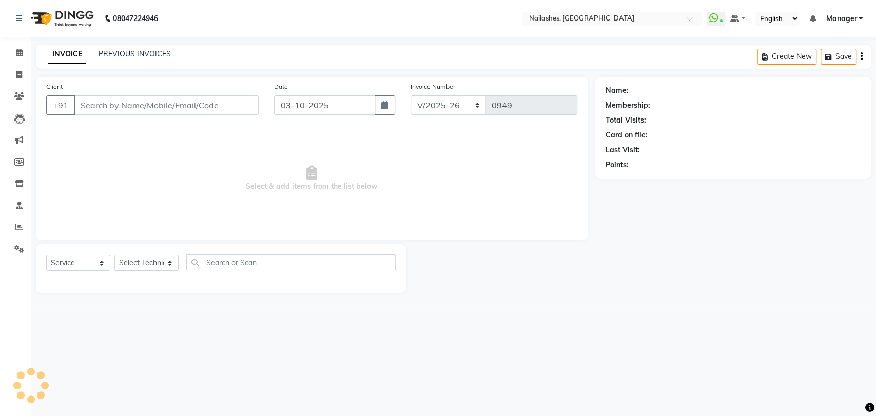
type input "99******26"
select select "61884"
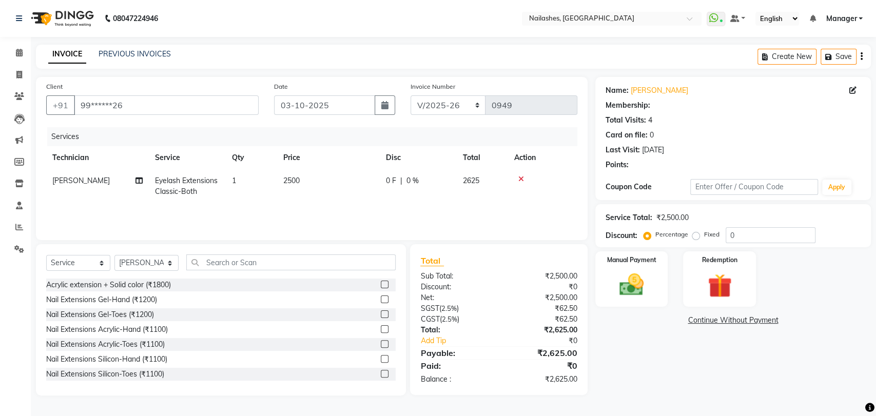
select select "1: Object"
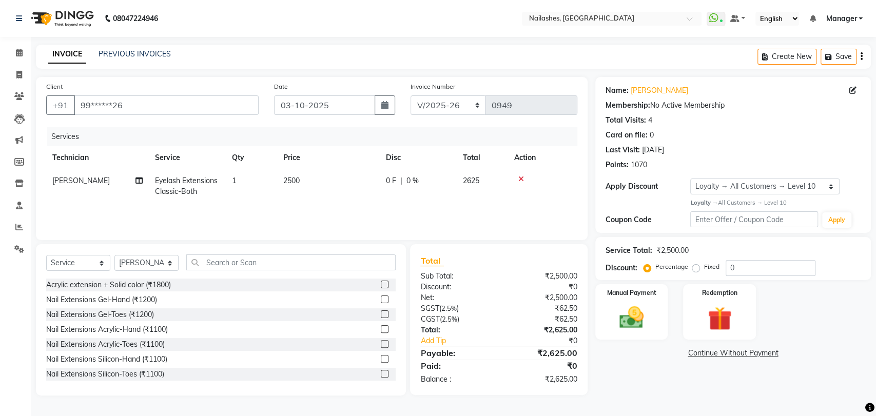
drag, startPoint x: 549, startPoint y: 367, endPoint x: 333, endPoint y: 237, distance: 252.7
click at [333, 237] on div "Client +91 99******26 Date 03-10-2025 Invoice Number BTH/2025-26 RED/2025-26 V/…" at bounding box center [312, 158] width 552 height 163
click at [628, 319] on img at bounding box center [631, 317] width 41 height 29
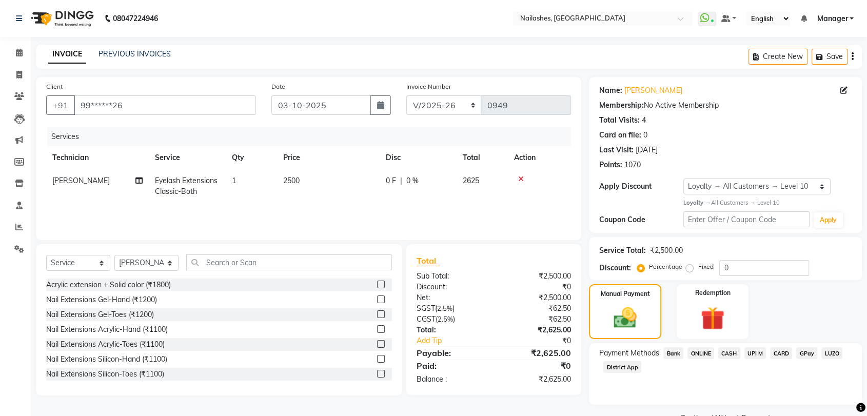
click at [704, 350] on span "ONLINE" at bounding box center [701, 353] width 27 height 12
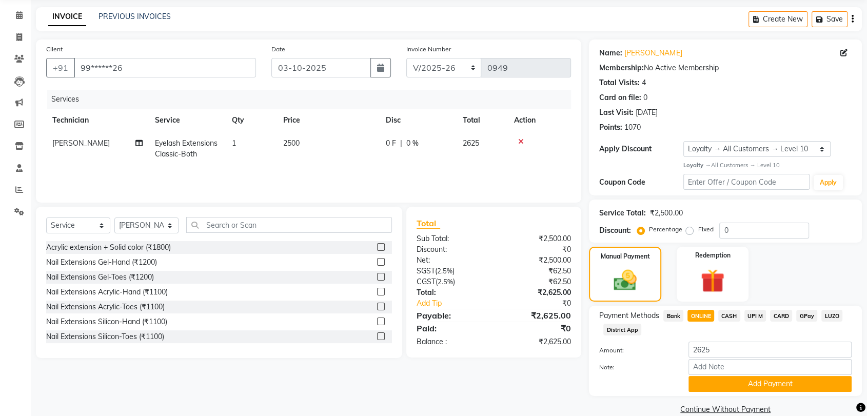
scroll to position [53, 0]
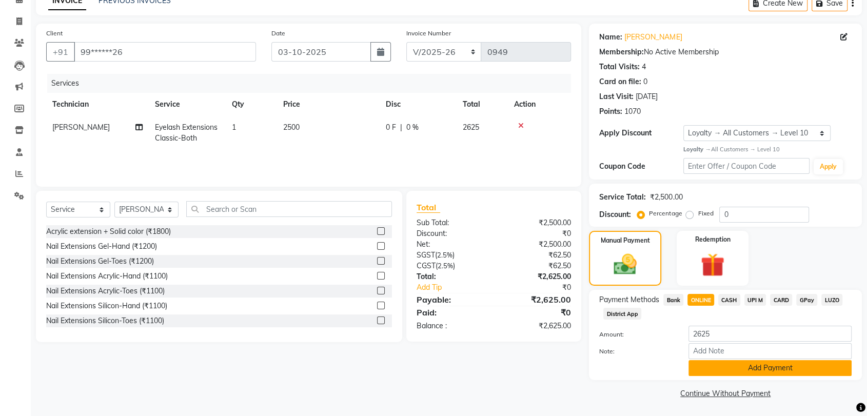
click at [768, 363] on button "Add Payment" at bounding box center [770, 368] width 163 height 16
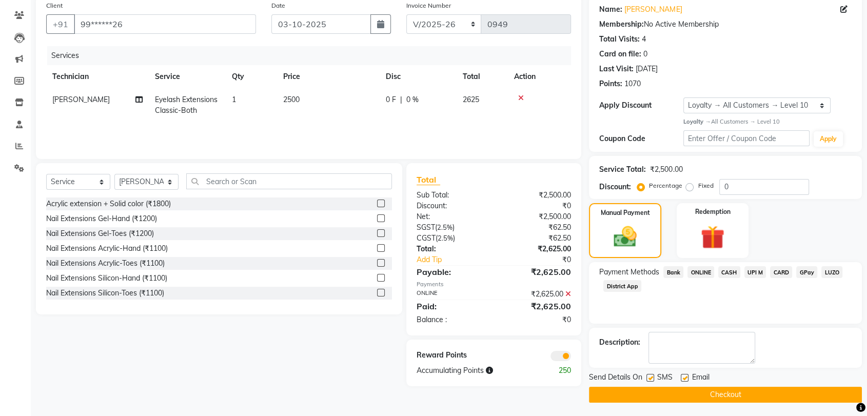
scroll to position [83, 0]
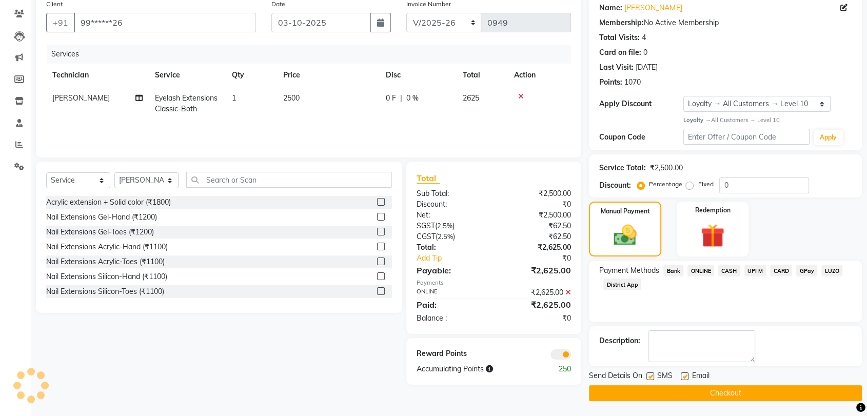
click at [731, 387] on button "Checkout" at bounding box center [725, 393] width 273 height 16
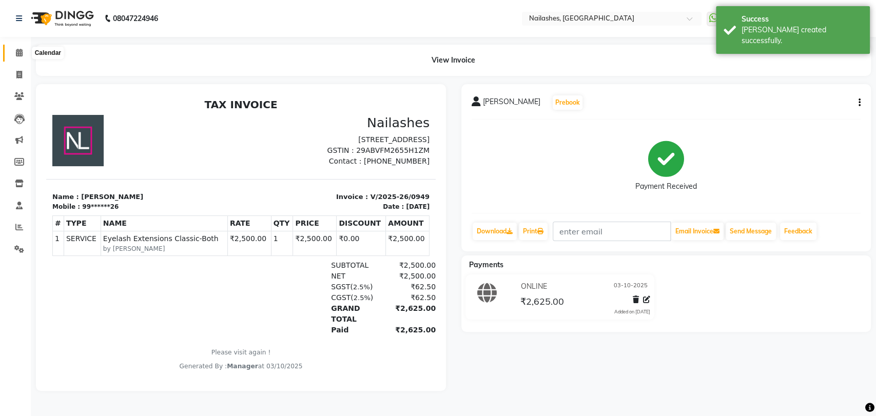
click at [13, 49] on span at bounding box center [19, 53] width 18 height 12
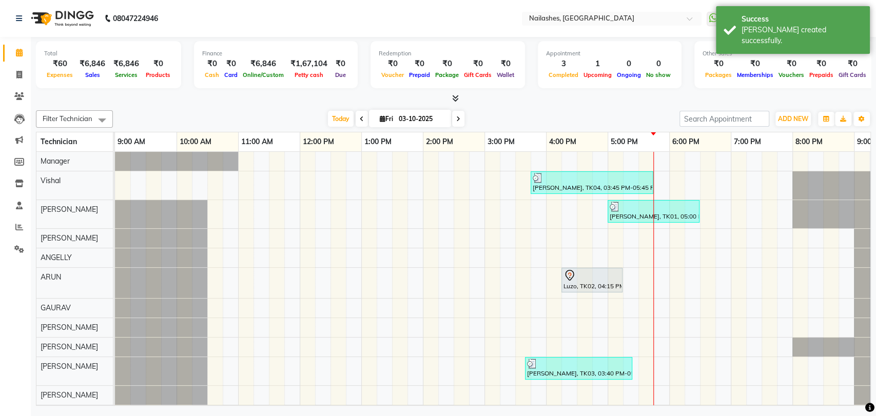
click at [456, 96] on icon at bounding box center [455, 98] width 7 height 8
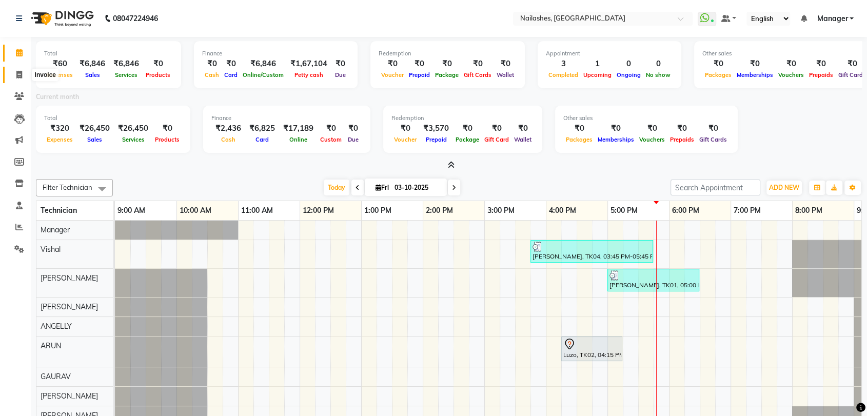
drag, startPoint x: 17, startPoint y: 71, endPoint x: 23, endPoint y: 86, distance: 15.7
click at [17, 71] on icon at bounding box center [19, 75] width 6 height 8
select select "service"
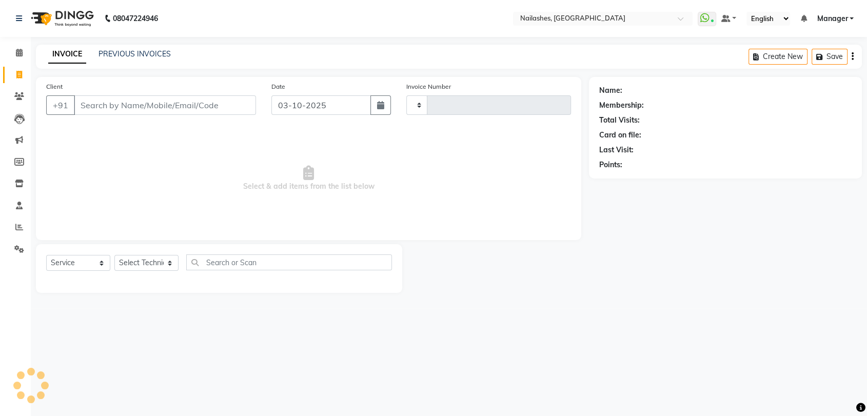
type input "0950"
select select "3667"
click at [170, 259] on select "Select Technician [PERSON_NAME] pid [PERSON_NAME] [PERSON_NAME] Manager [PERSON…" at bounding box center [146, 263] width 64 height 16
select select "82227"
click at [114, 255] on select "Select Technician [PERSON_NAME] pid [PERSON_NAME] [PERSON_NAME] Manager [PERSON…" at bounding box center [146, 263] width 64 height 16
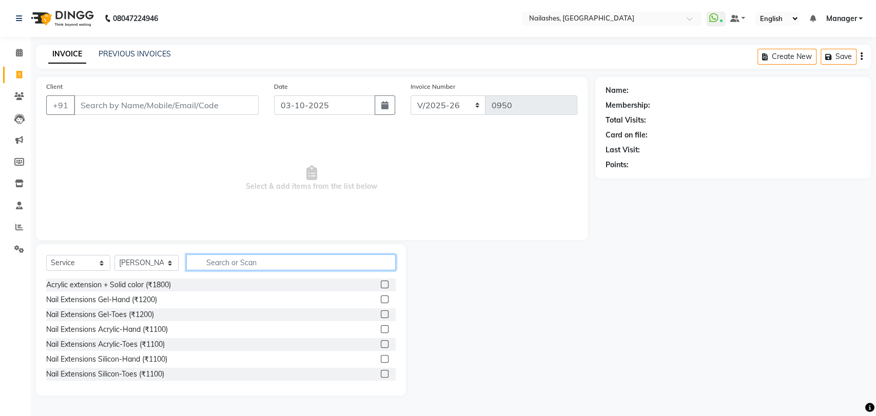
click at [225, 262] on input "text" at bounding box center [290, 263] width 209 height 16
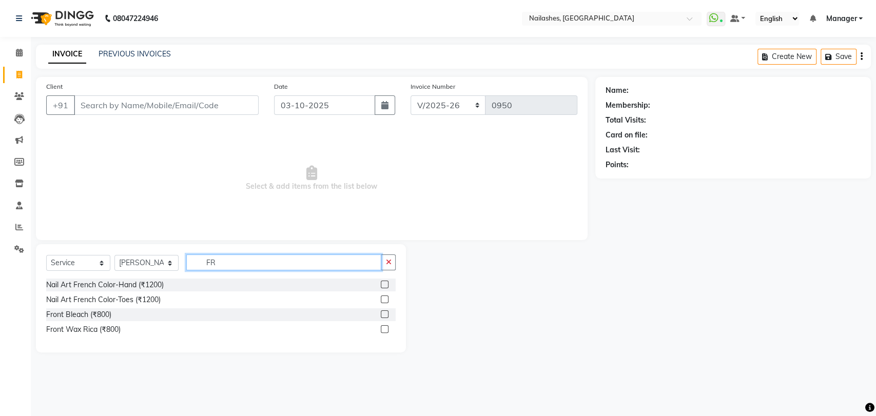
type input "F"
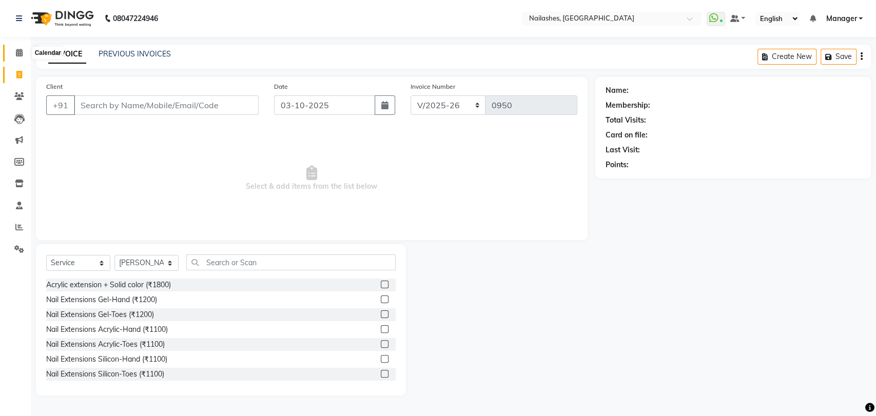
click at [16, 48] on span at bounding box center [19, 53] width 18 height 12
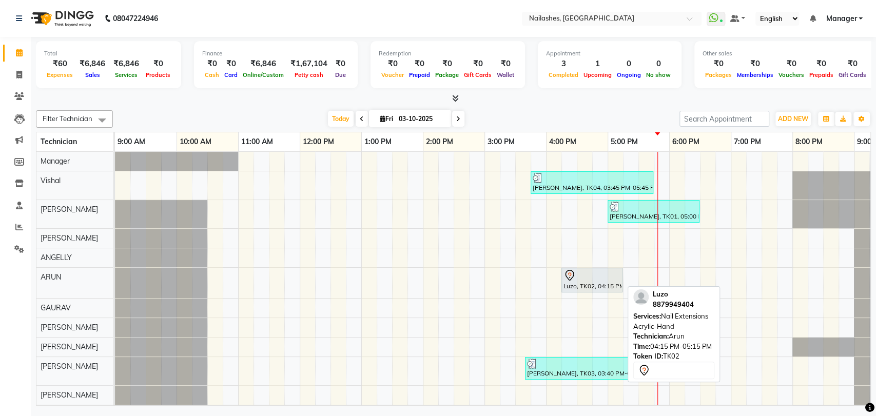
click at [585, 279] on div at bounding box center [591, 275] width 57 height 12
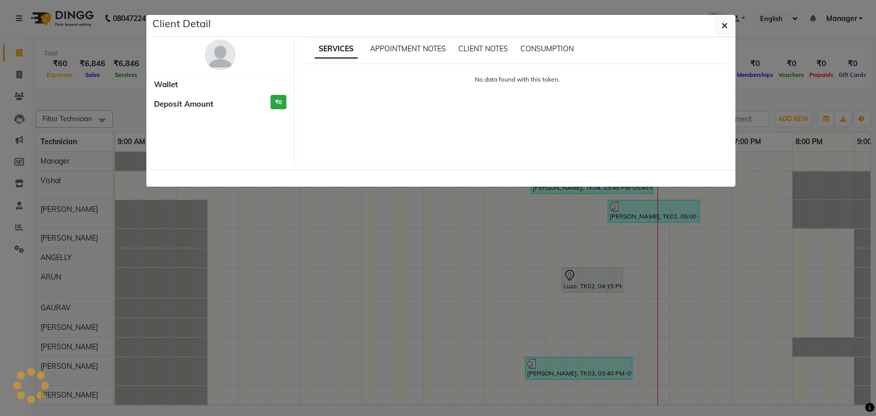
select select "7"
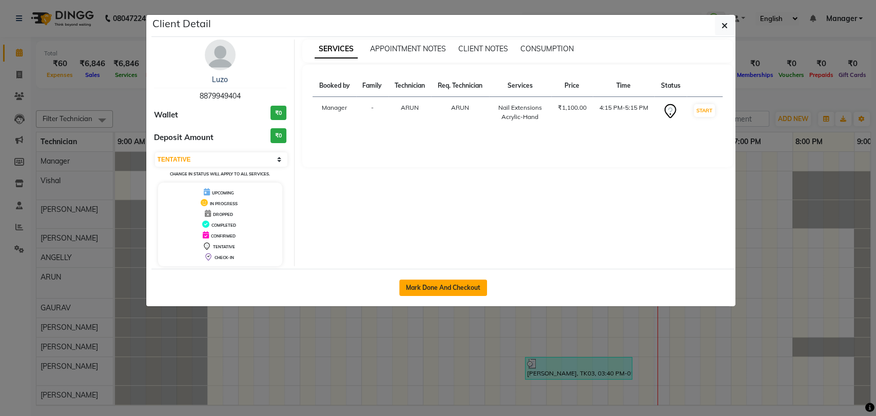
click at [458, 284] on button "Mark Done And Checkout" at bounding box center [443, 288] width 88 height 16
select select "3667"
select select "service"
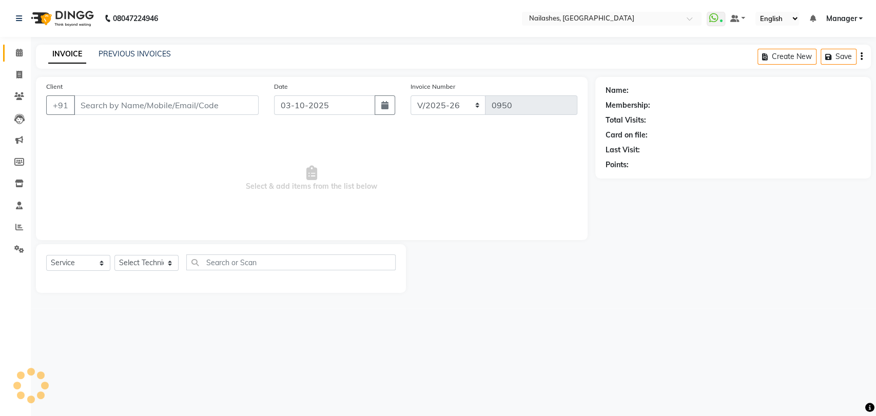
type input "88******04"
select select "91279"
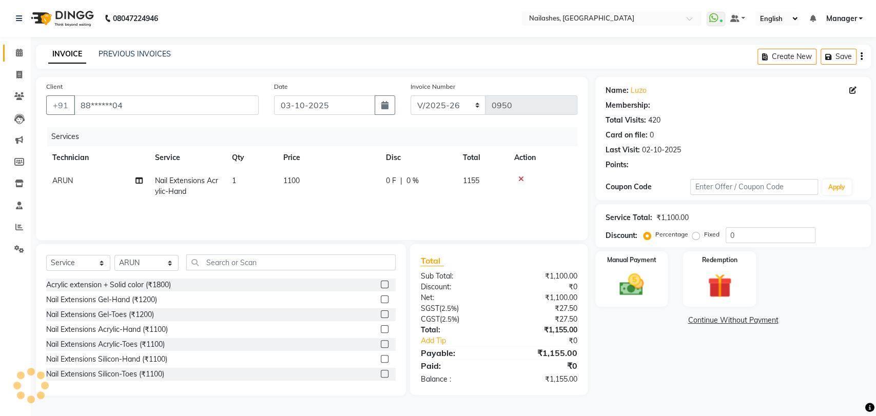
select select "1: Object"
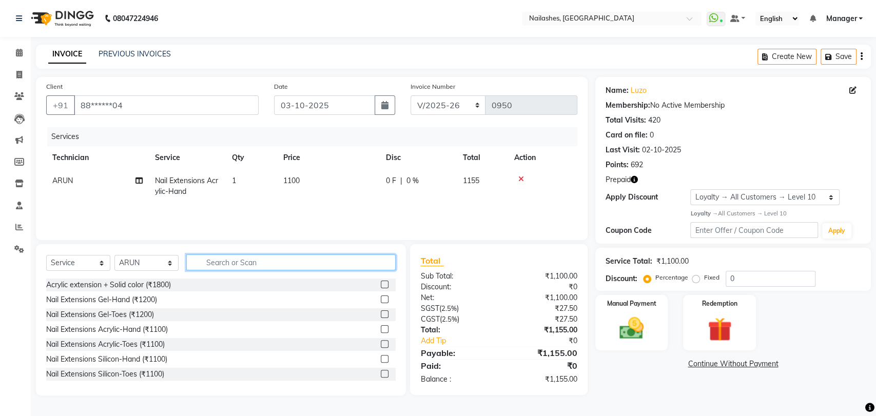
click at [252, 260] on input "text" at bounding box center [290, 263] width 209 height 16
type input "1200"
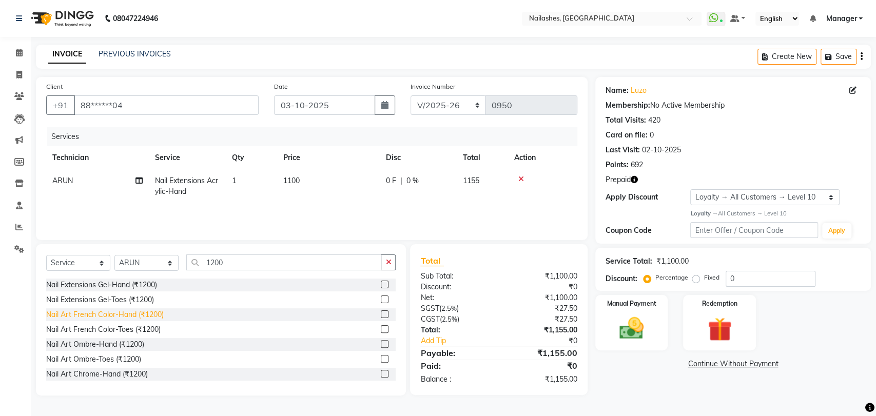
click at [111, 312] on div "Nail Art French Color-Hand (₹1200)" at bounding box center [105, 314] width 118 height 11
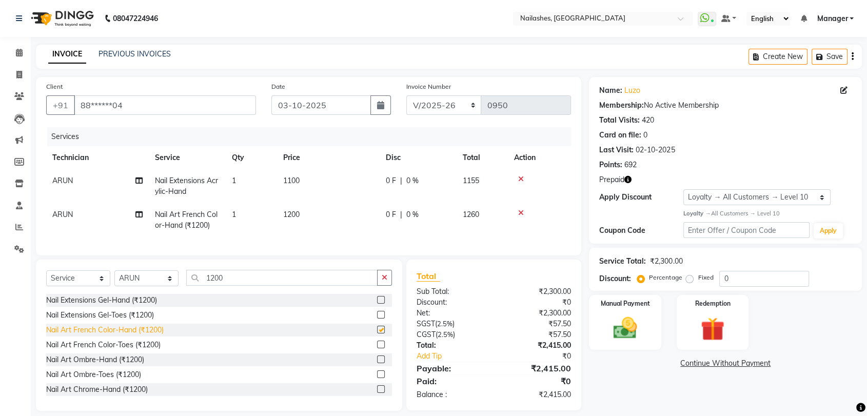
checkbox input "false"
click at [380, 281] on button "button" at bounding box center [384, 278] width 15 height 16
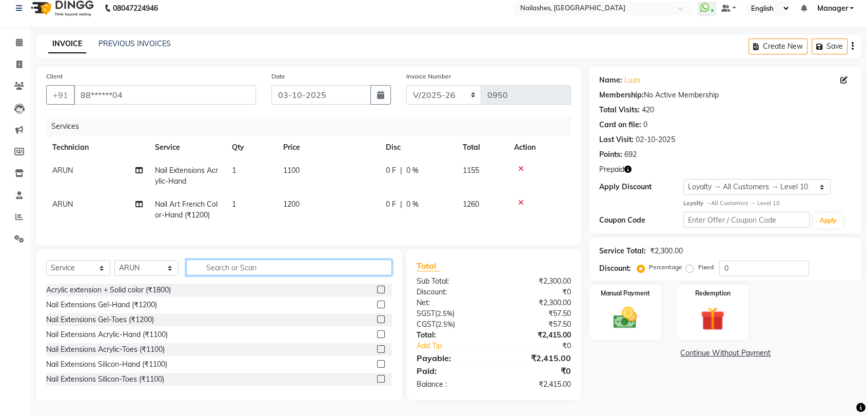
scroll to position [18, 0]
click at [715, 314] on img at bounding box center [713, 319] width 40 height 31
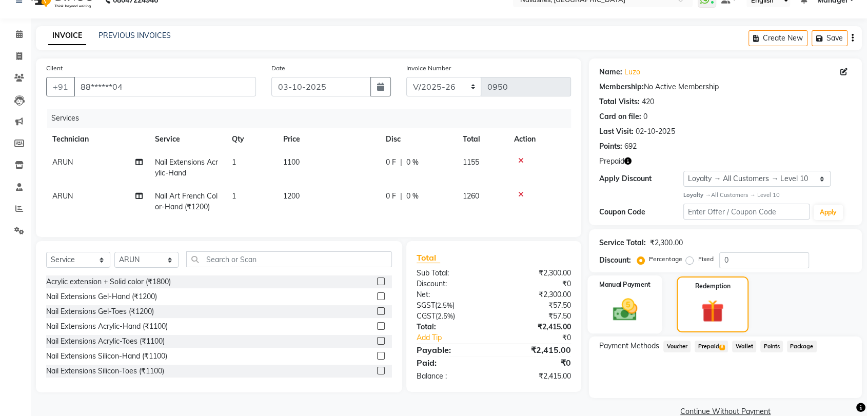
click at [626, 310] on img at bounding box center [625, 310] width 40 height 29
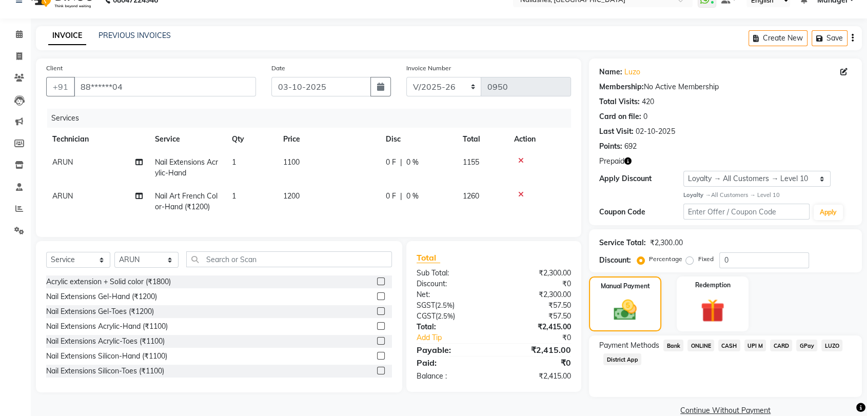
click at [632, 159] on icon "button" at bounding box center [627, 161] width 7 height 7
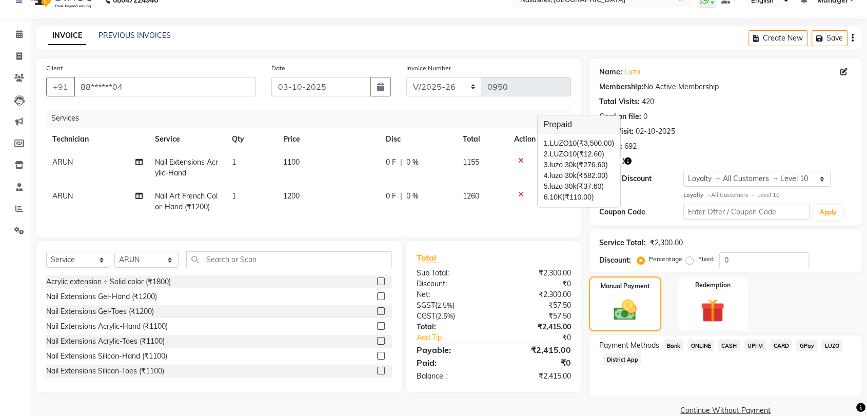
click at [657, 157] on div "Prepaid" at bounding box center [725, 161] width 252 height 11
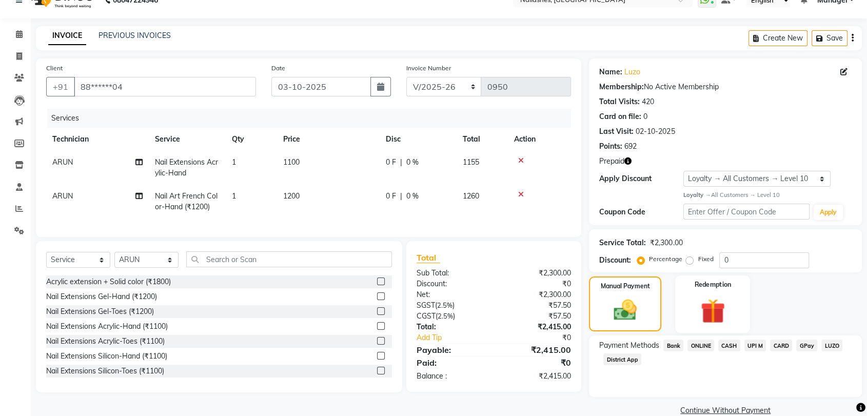
click at [718, 309] on img at bounding box center [713, 311] width 40 height 31
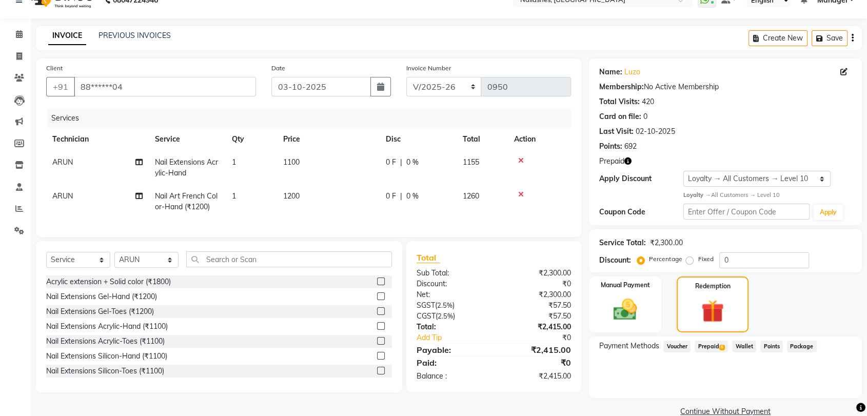
click at [715, 344] on span "Prepaid 6" at bounding box center [711, 347] width 33 height 12
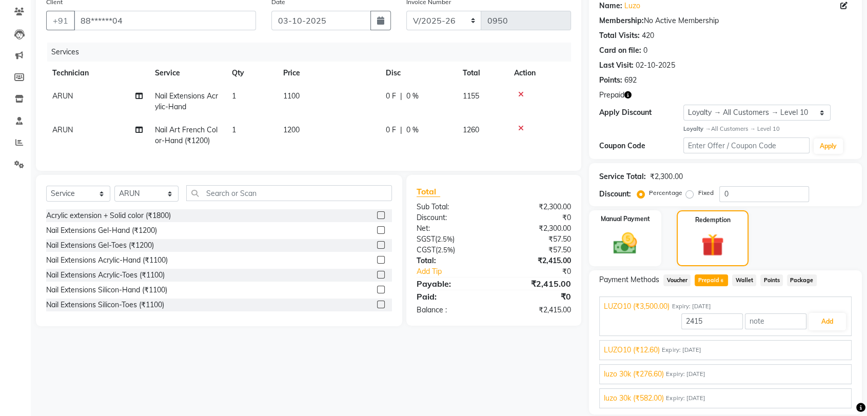
scroll to position [119, 0]
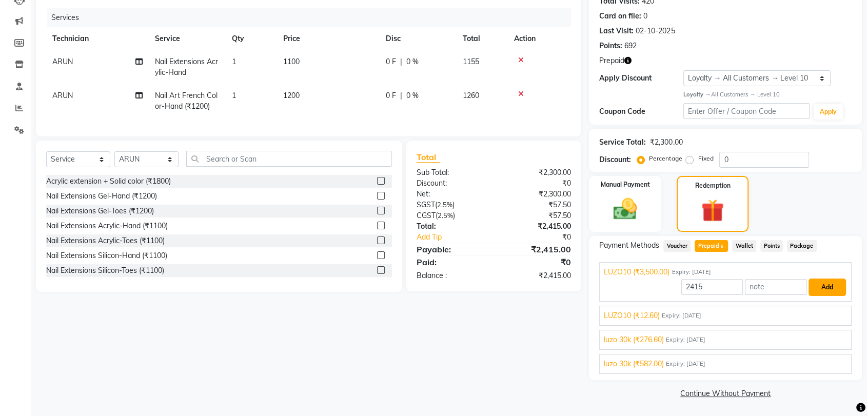
click at [821, 283] on button "Add" at bounding box center [827, 287] width 37 height 17
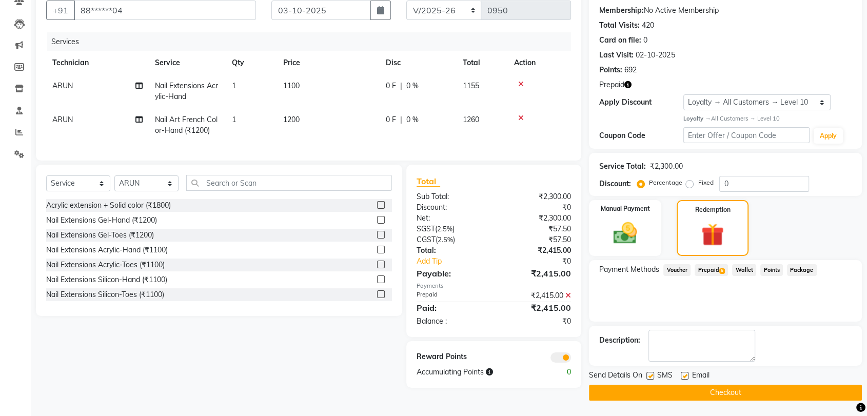
scroll to position [94, 0]
click at [728, 388] on button "Checkout" at bounding box center [725, 393] width 273 height 16
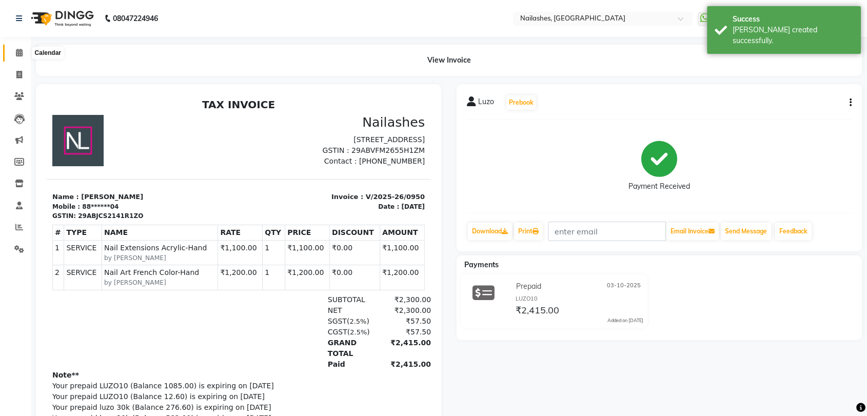
drag, startPoint x: 18, startPoint y: 52, endPoint x: 23, endPoint y: 56, distance: 6.9
click at [18, 52] on icon at bounding box center [19, 53] width 7 height 8
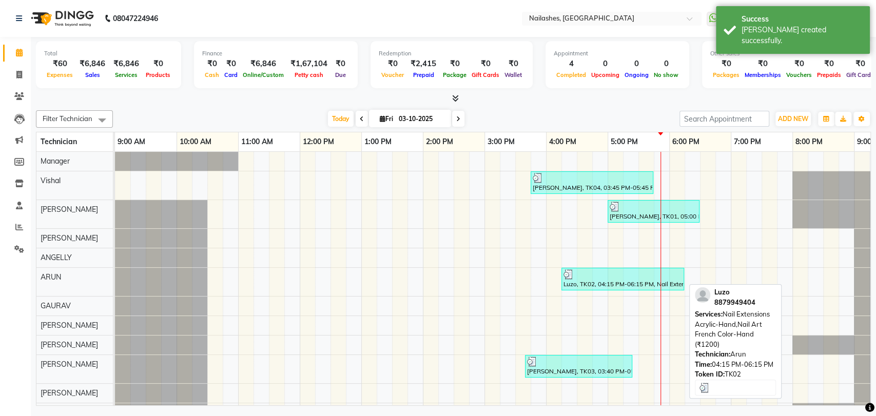
click at [598, 286] on div "Luzo, TK02, 04:15 PM-06:15 PM, Nail Extensions Acrylic-Hand,Nail Art French Col…" at bounding box center [622, 278] width 121 height 19
select select "3"
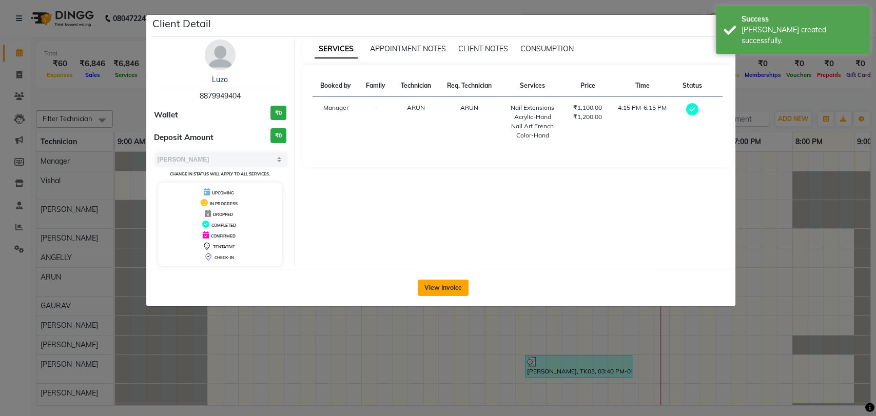
click at [445, 285] on button "View Invoice" at bounding box center [443, 288] width 51 height 16
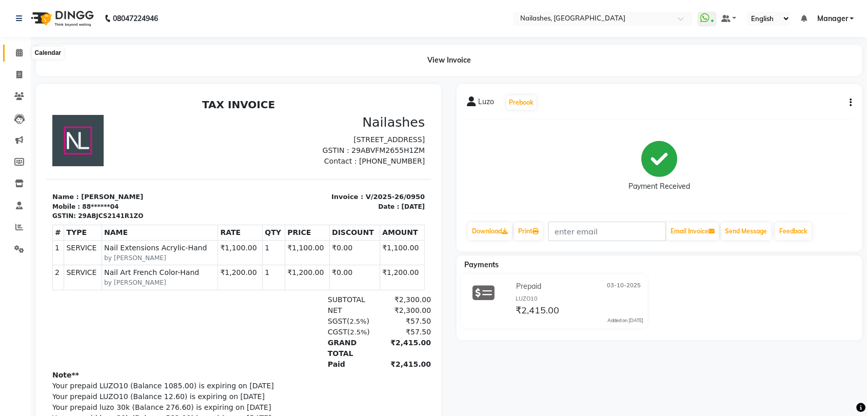
click at [19, 48] on span at bounding box center [19, 53] width 18 height 12
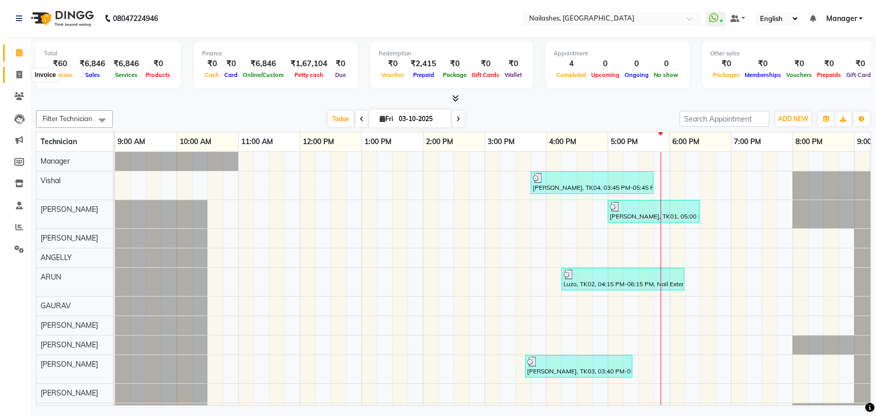
click at [18, 72] on icon at bounding box center [19, 75] width 6 height 8
select select "service"
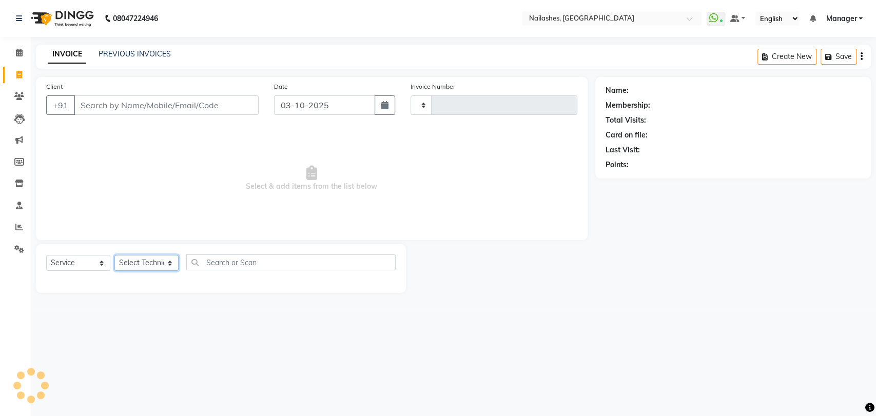
drag, startPoint x: 171, startPoint y: 263, endPoint x: 170, endPoint y: 256, distance: 7.8
click at [171, 260] on select "Select Technician [PERSON_NAME] pid [PERSON_NAME] [PERSON_NAME] Manager [PERSON…" at bounding box center [146, 263] width 64 height 16
type input "0951"
select select "3667"
select select "92543"
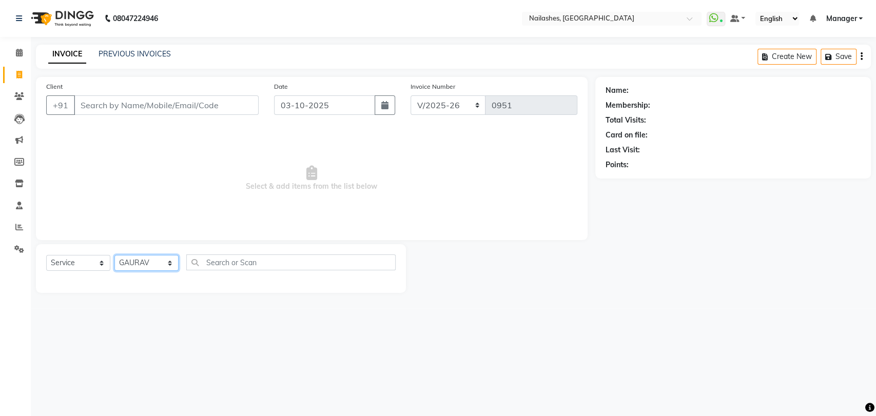
click at [114, 255] on select "Select Technician [PERSON_NAME] pid [PERSON_NAME] [PERSON_NAME] Manager [PERSON…" at bounding box center [146, 263] width 64 height 16
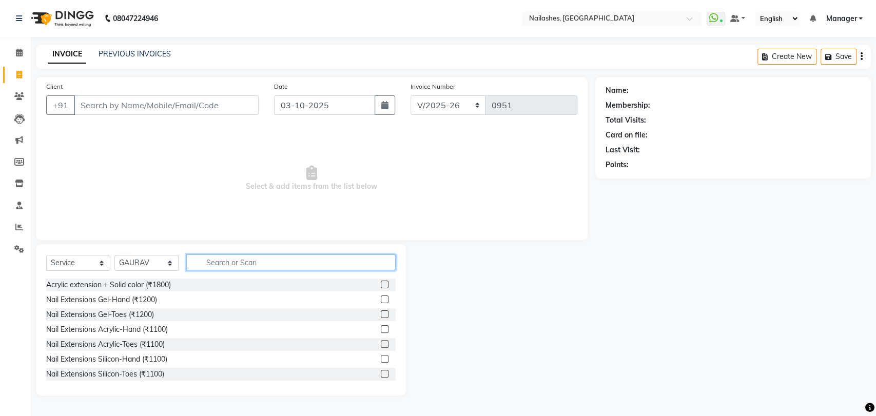
click at [233, 261] on input "text" at bounding box center [290, 263] width 209 height 16
click at [111, 101] on input "Client" at bounding box center [166, 104] width 185 height 19
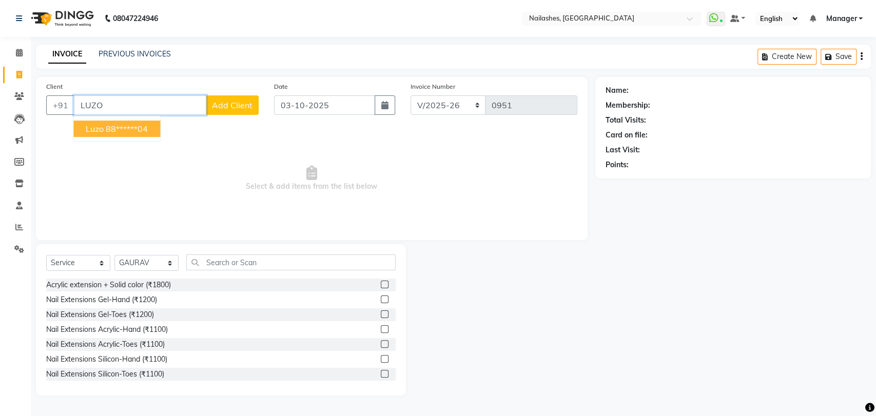
click at [125, 130] on ngb-highlight "88******04" at bounding box center [127, 129] width 42 height 10
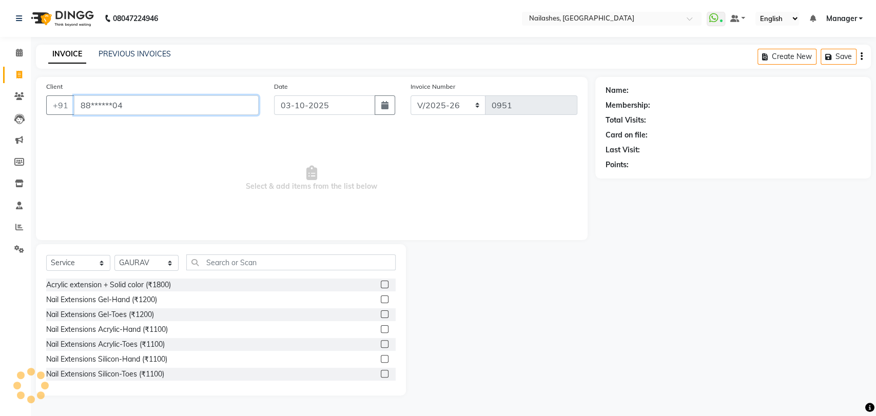
type input "88******04"
select select "1: Object"
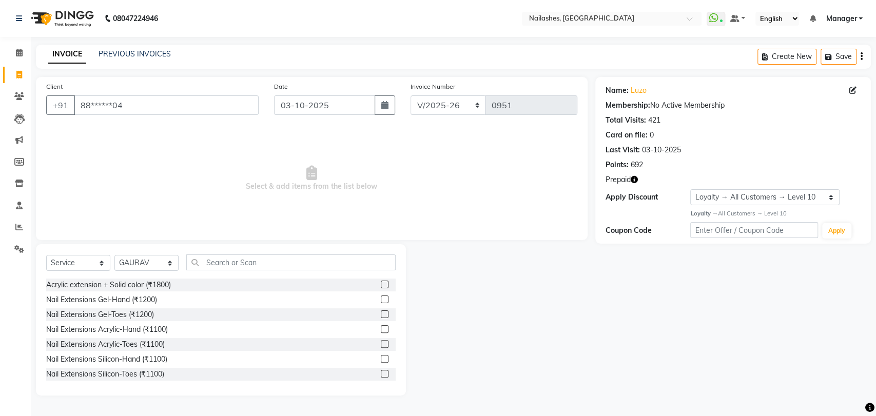
click at [634, 174] on button "button" at bounding box center [634, 179] width 7 height 11
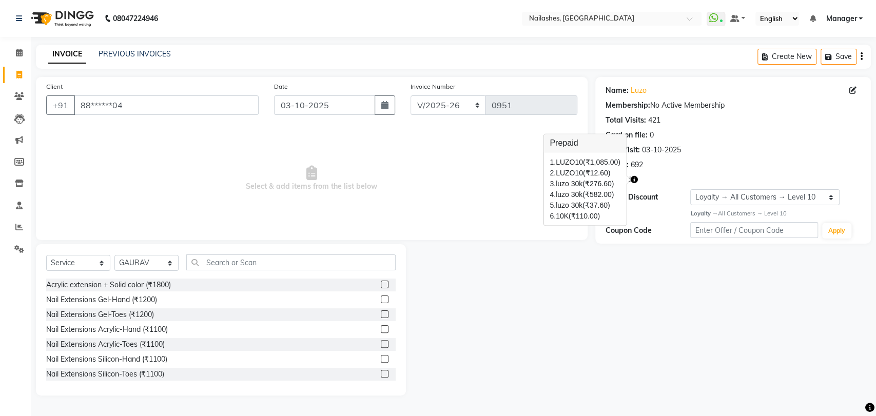
click at [497, 179] on span "Select & add items from the list below" at bounding box center [311, 178] width 531 height 103
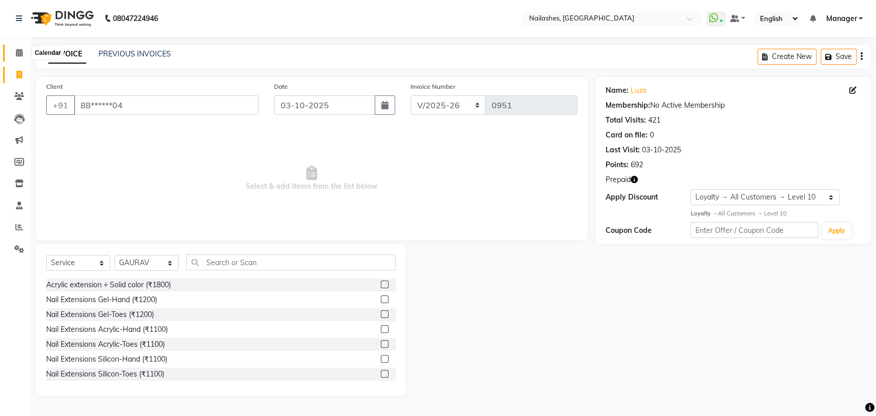
click at [21, 50] on icon at bounding box center [19, 53] width 7 height 8
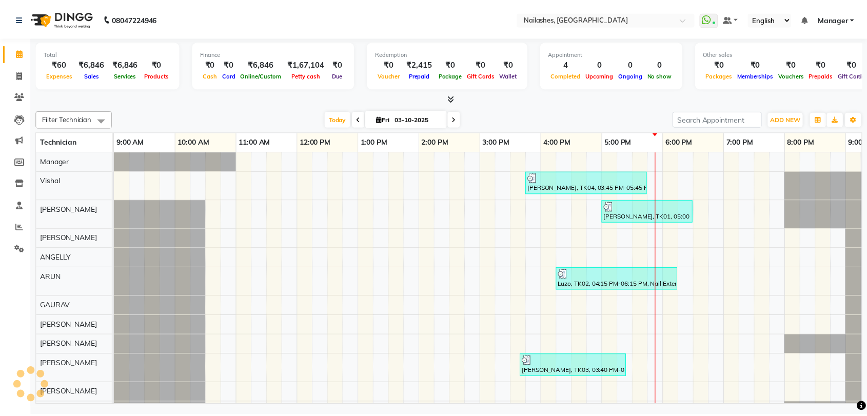
scroll to position [0, 45]
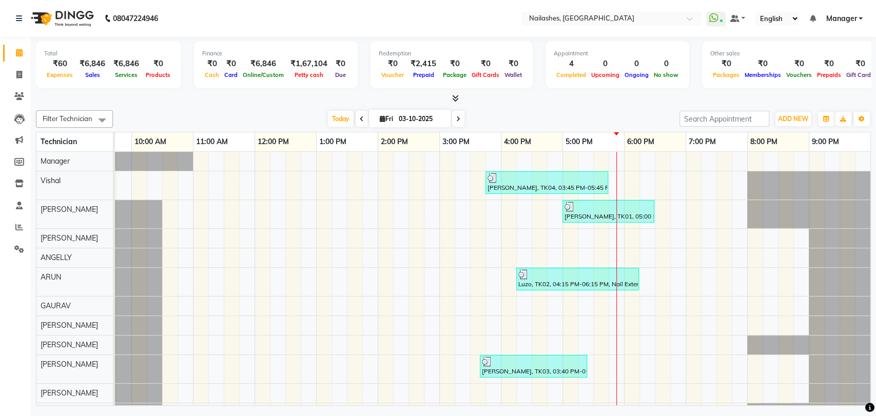
click at [455, 95] on icon at bounding box center [455, 98] width 7 height 8
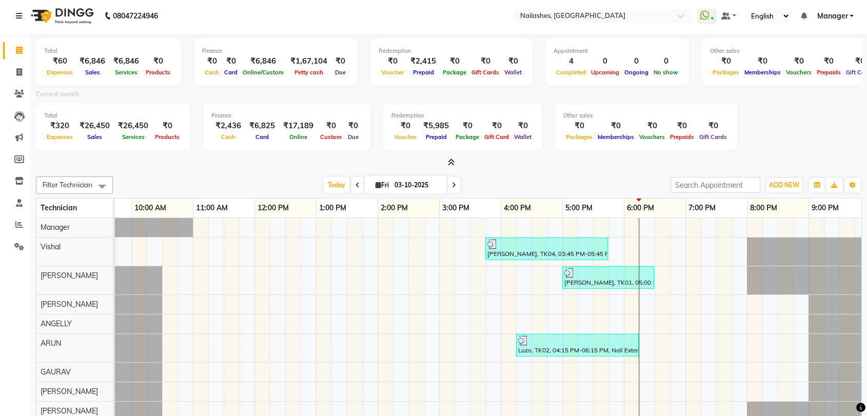
scroll to position [0, 0]
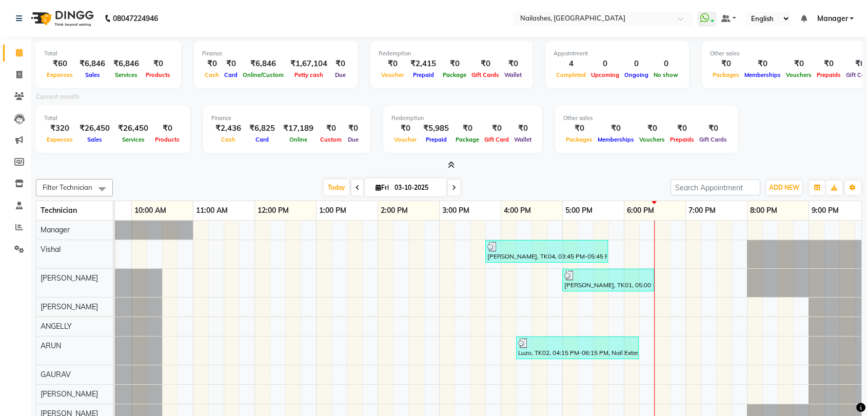
click at [611, 171] on div "Total ₹60 Expenses ₹6,846 Sales ₹6,846 Services ₹0 Products Finance ₹0 Cash ₹0 …" at bounding box center [449, 257] width 836 height 440
